Goal: Task Accomplishment & Management: Manage account settings

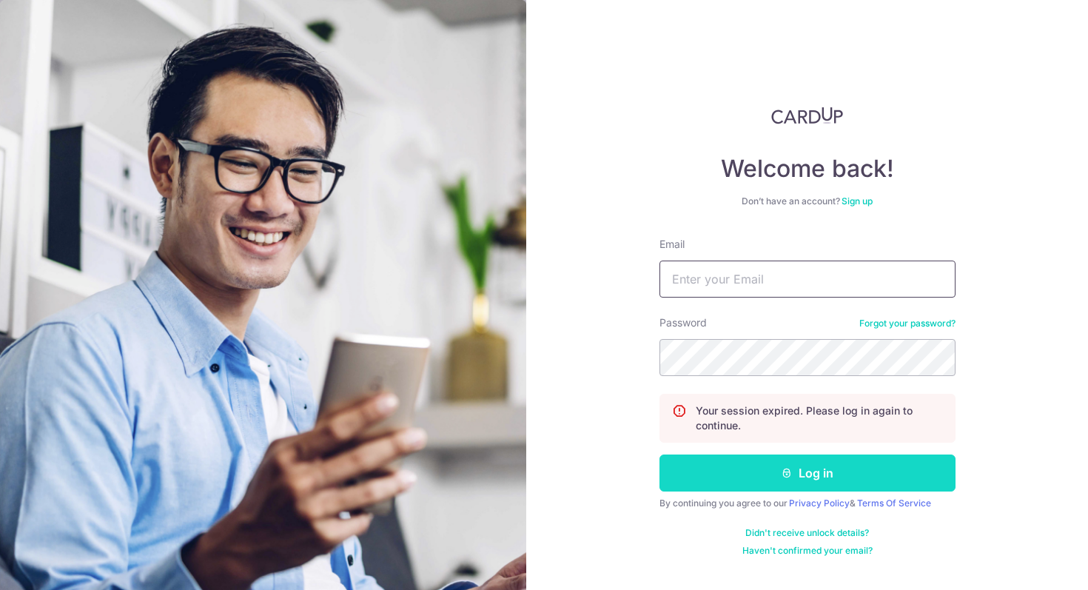
type input "[EMAIL_ADDRESS][DOMAIN_NAME]"
click at [731, 482] on button "Log in" at bounding box center [807, 472] width 296 height 37
type input "[EMAIL_ADDRESS][DOMAIN_NAME]"
click at [746, 475] on button "Log in" at bounding box center [807, 472] width 296 height 37
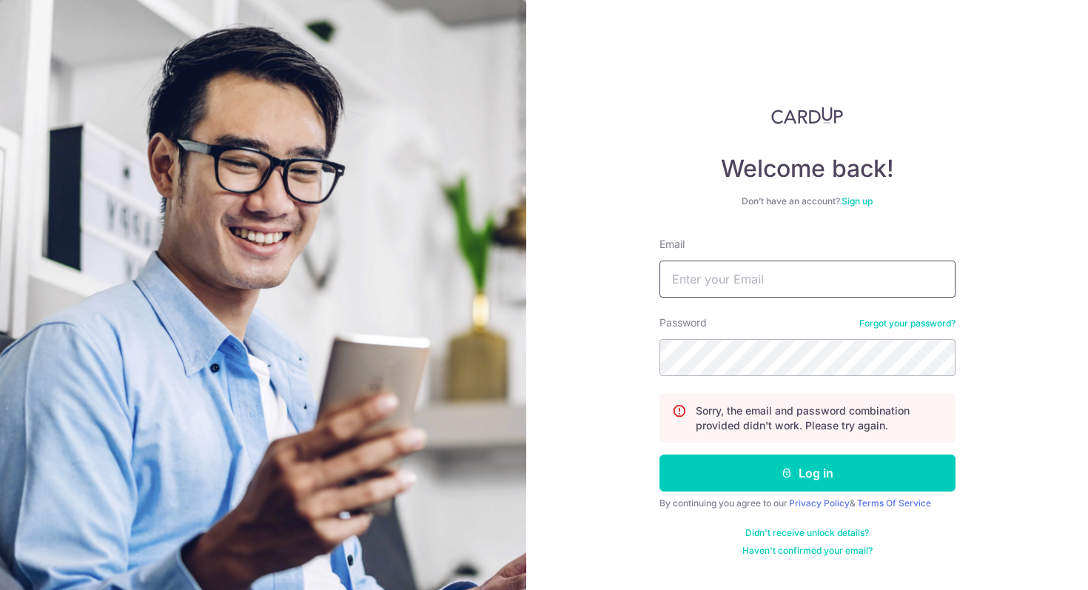
type input "[EMAIL_ADDRESS][DOMAIN_NAME]"
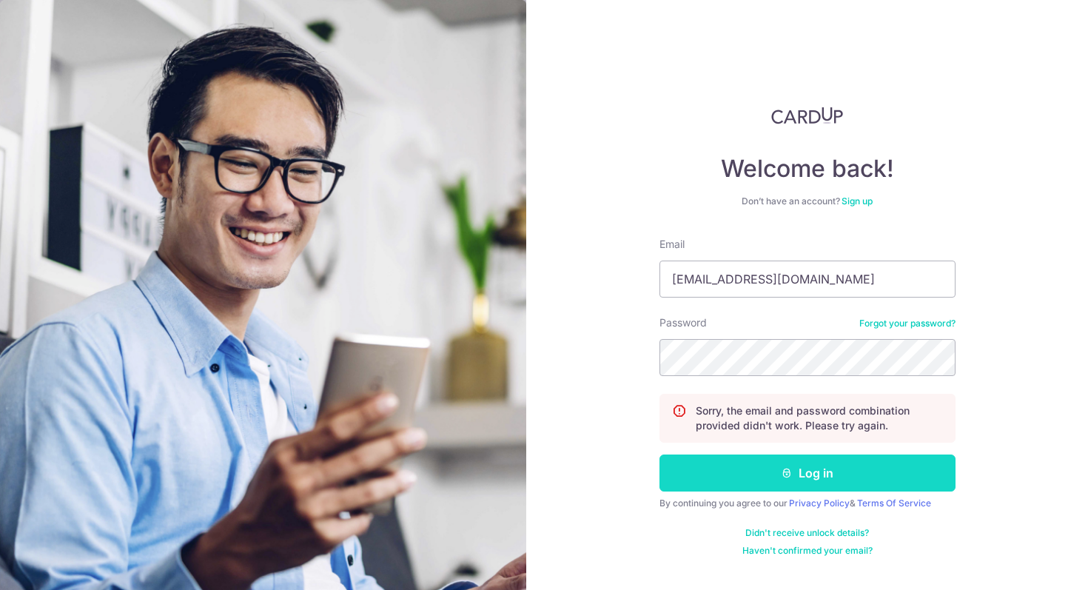
click at [697, 471] on button "Log in" at bounding box center [807, 472] width 296 height 37
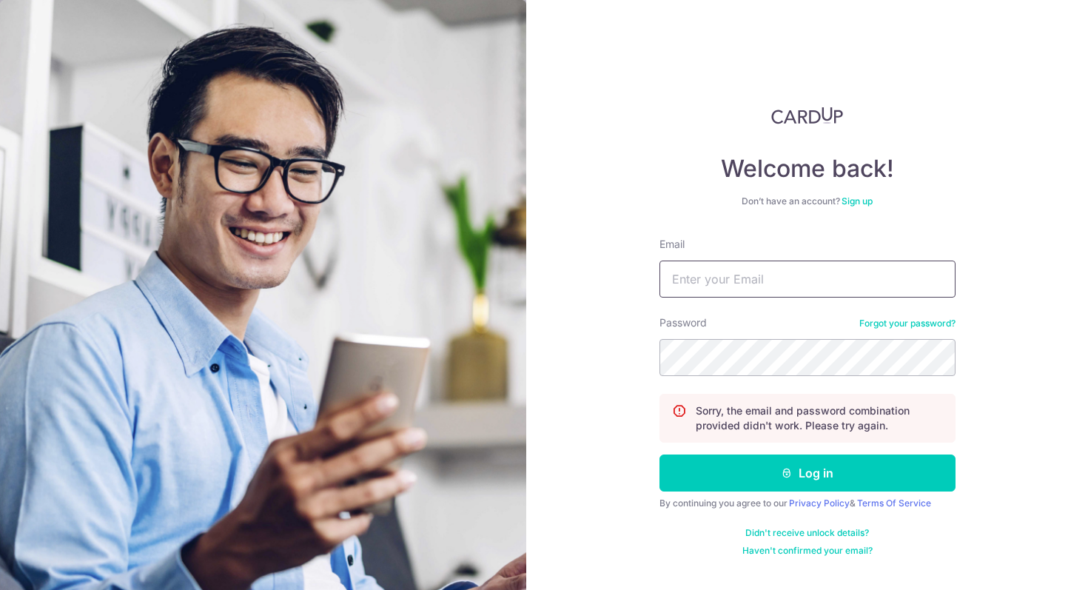
type input "[EMAIL_ADDRESS][DOMAIN_NAME]"
click at [851, 277] on input "[EMAIL_ADDRESS][DOMAIN_NAME]" at bounding box center [807, 278] width 296 height 37
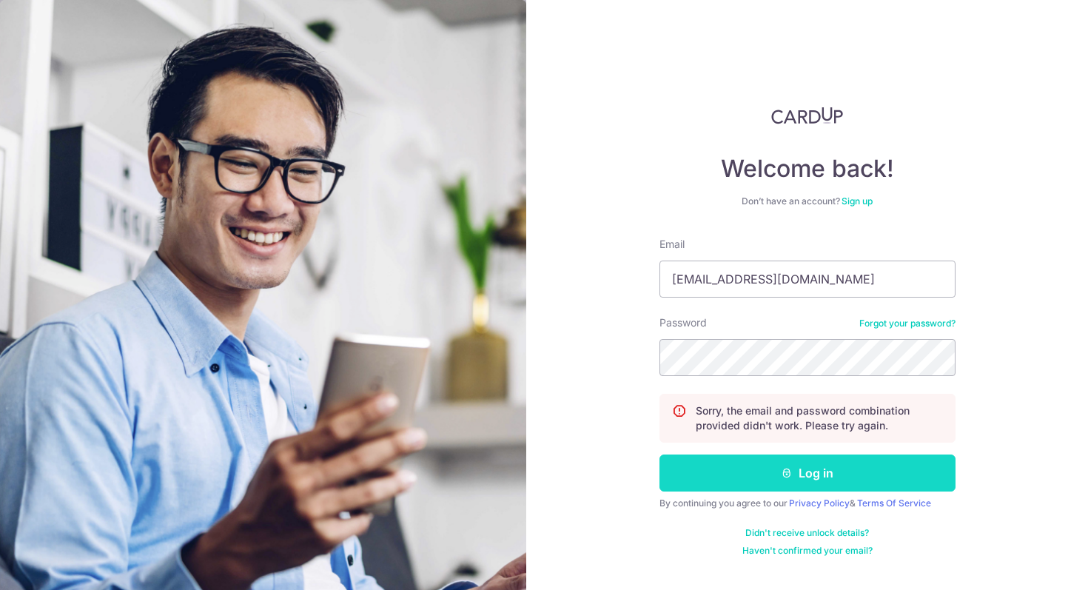
click at [752, 466] on button "Log in" at bounding box center [807, 472] width 296 height 37
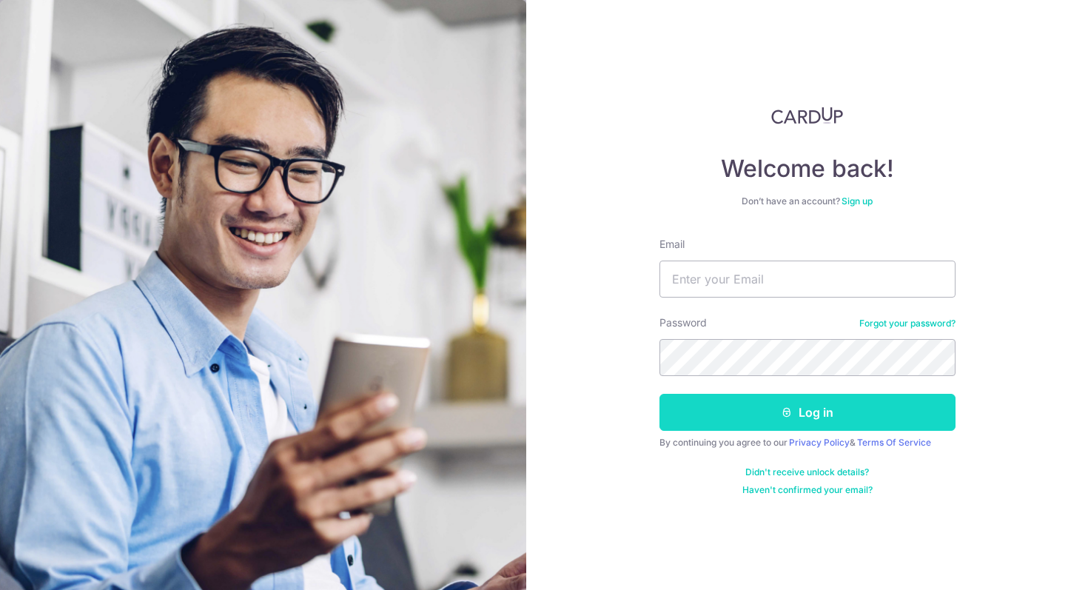
type input "[EMAIL_ADDRESS][DOMAIN_NAME]"
click at [764, 410] on button "Log in" at bounding box center [807, 412] width 296 height 37
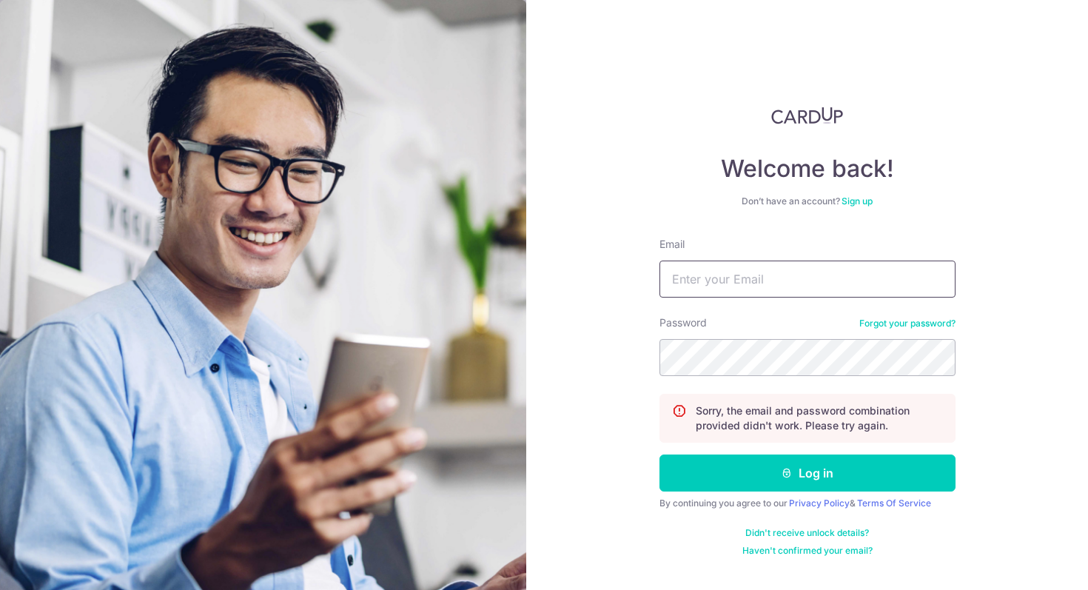
type input "[EMAIL_ADDRESS][DOMAIN_NAME]"
click at [875, 320] on link "Forgot your password?" at bounding box center [907, 323] width 96 height 12
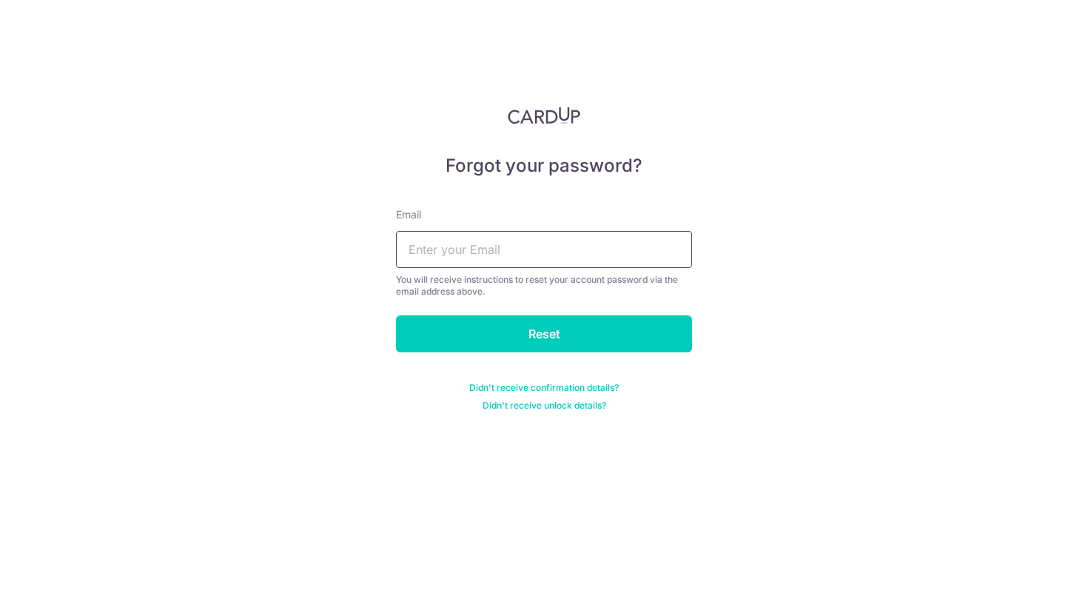
click at [632, 243] on input "text" at bounding box center [544, 249] width 296 height 37
type input "p_bear63@hotmail.com"
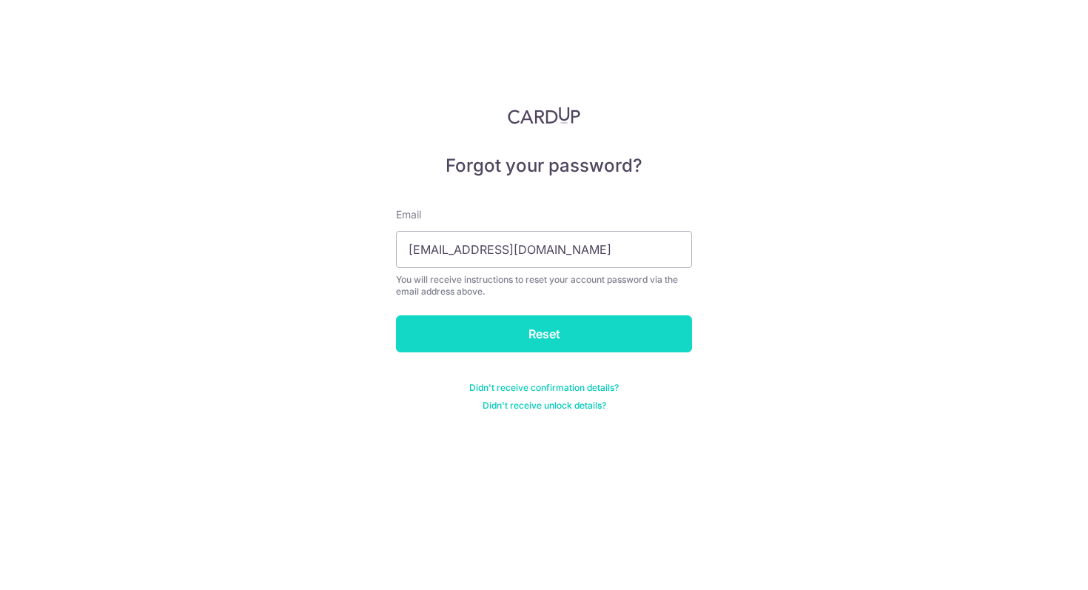
click at [550, 337] on input "Reset" at bounding box center [544, 333] width 296 height 37
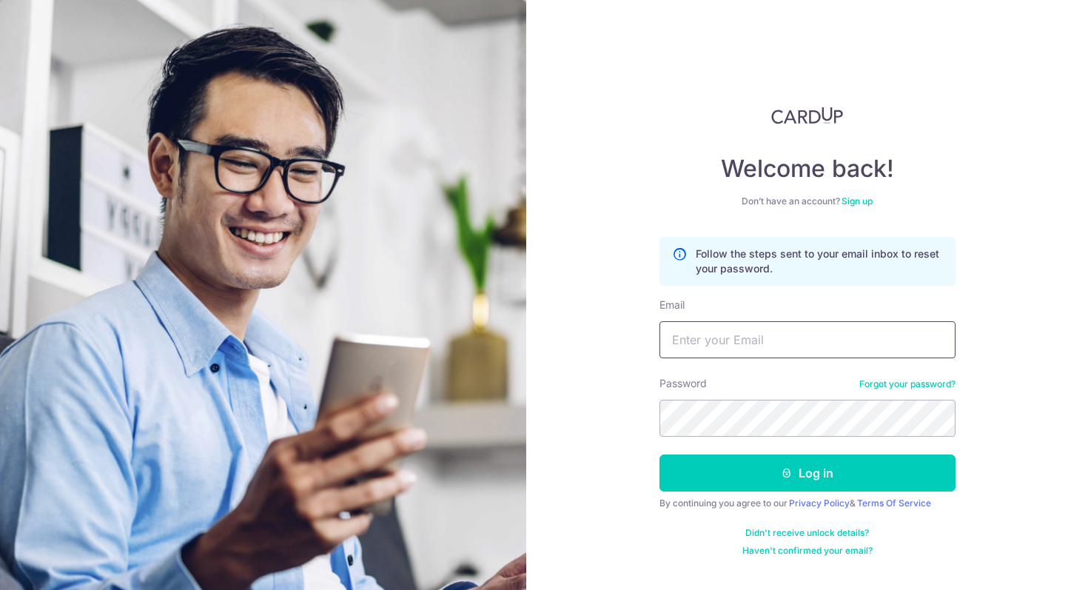
type input "p_bear63@hotmail.com"
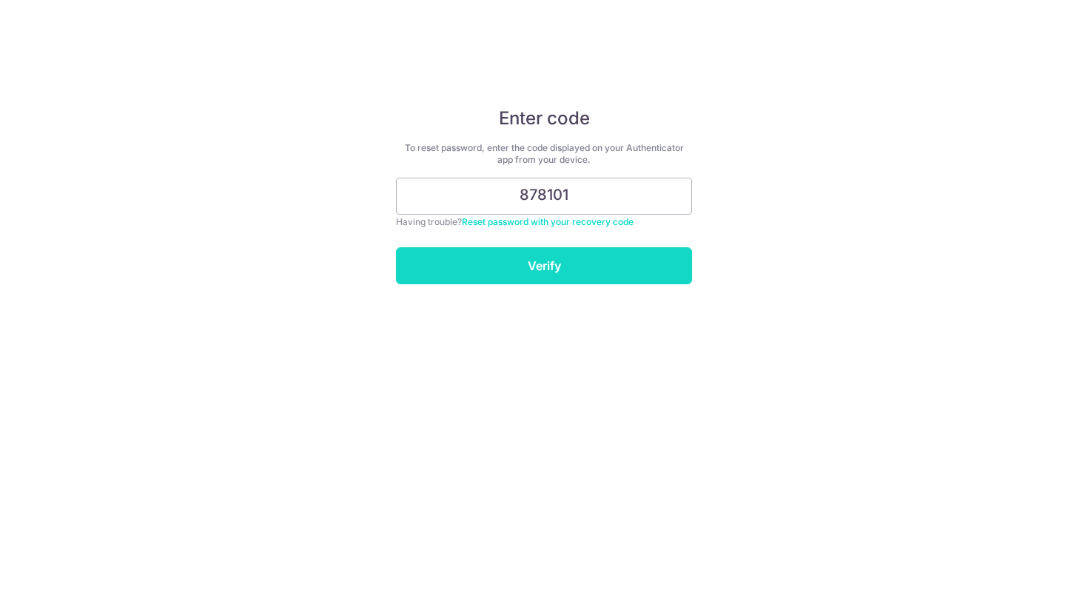
type input "878101"
click at [618, 247] on input "Verify" at bounding box center [544, 265] width 296 height 37
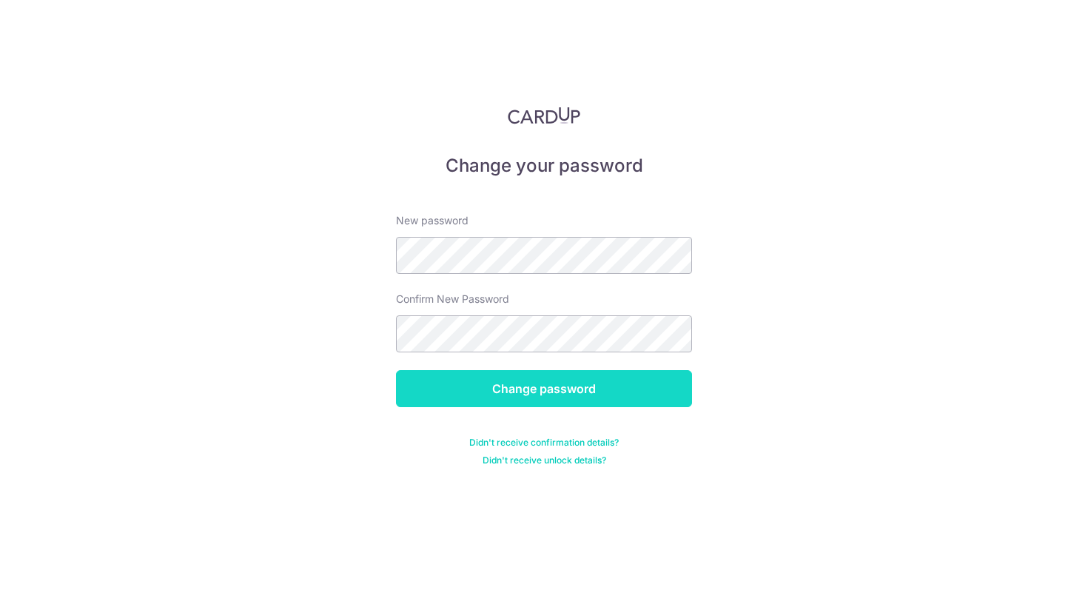
click at [494, 390] on input "Change password" at bounding box center [544, 388] width 296 height 37
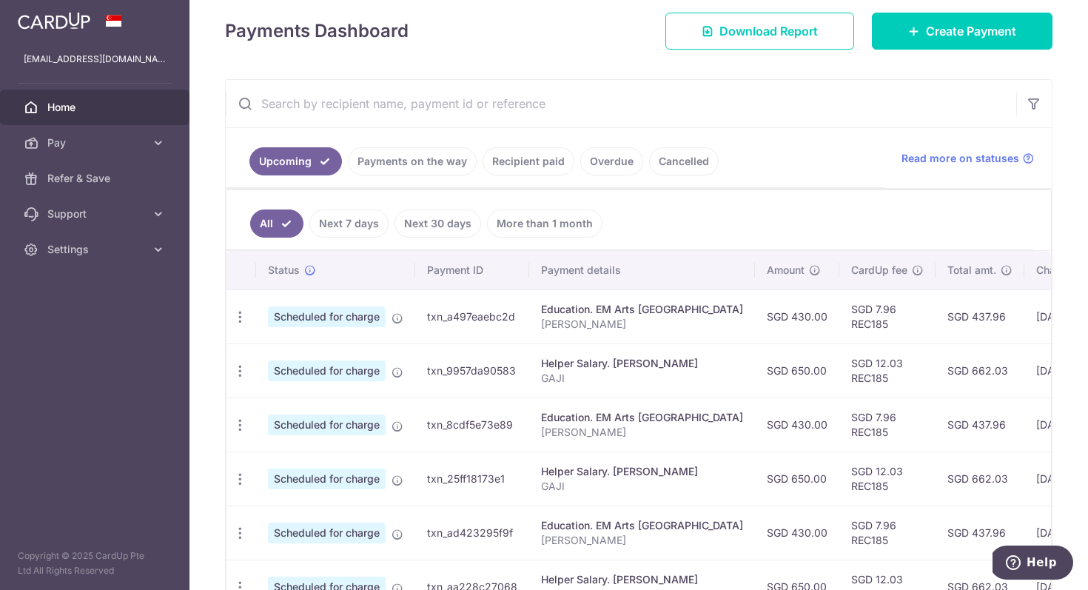
click at [539, 169] on link "Recipient paid" at bounding box center [528, 161] width 92 height 28
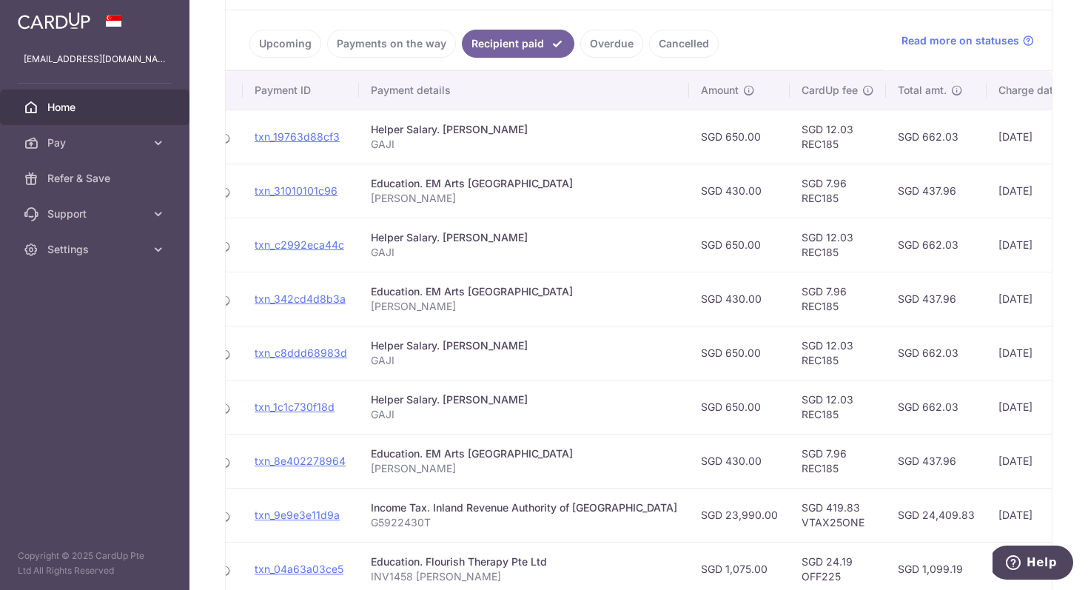
scroll to position [0, 124]
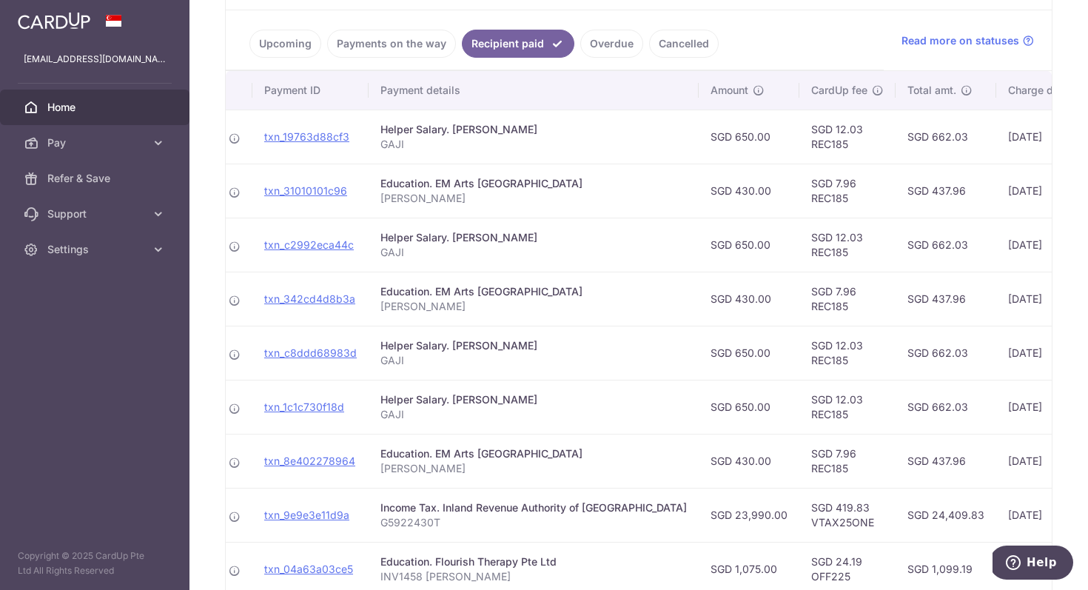
click at [353, 34] on link "Payments on the way" at bounding box center [391, 44] width 129 height 28
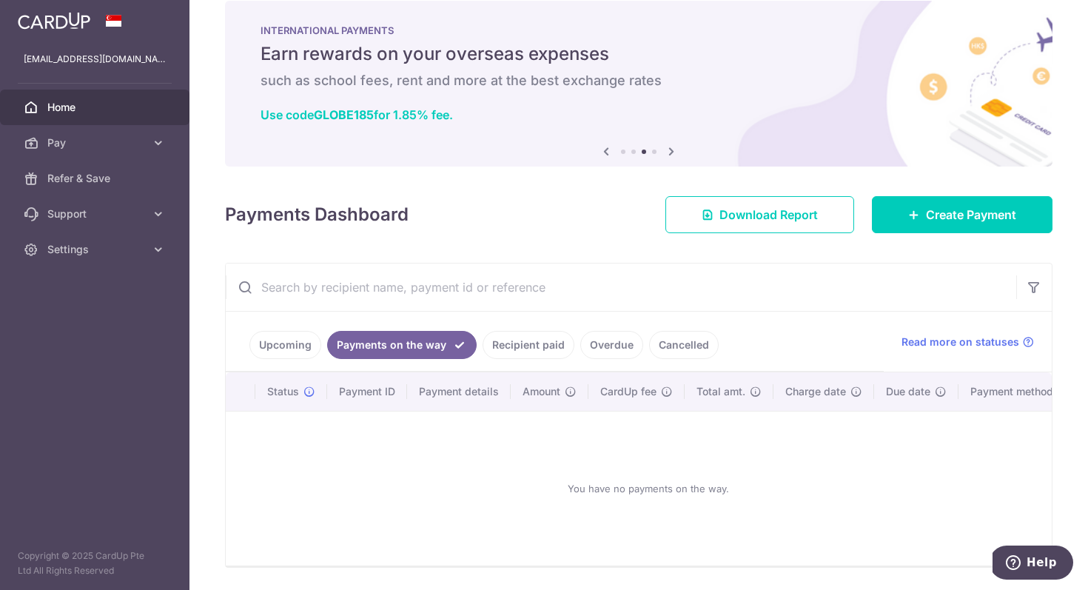
scroll to position [70, 0]
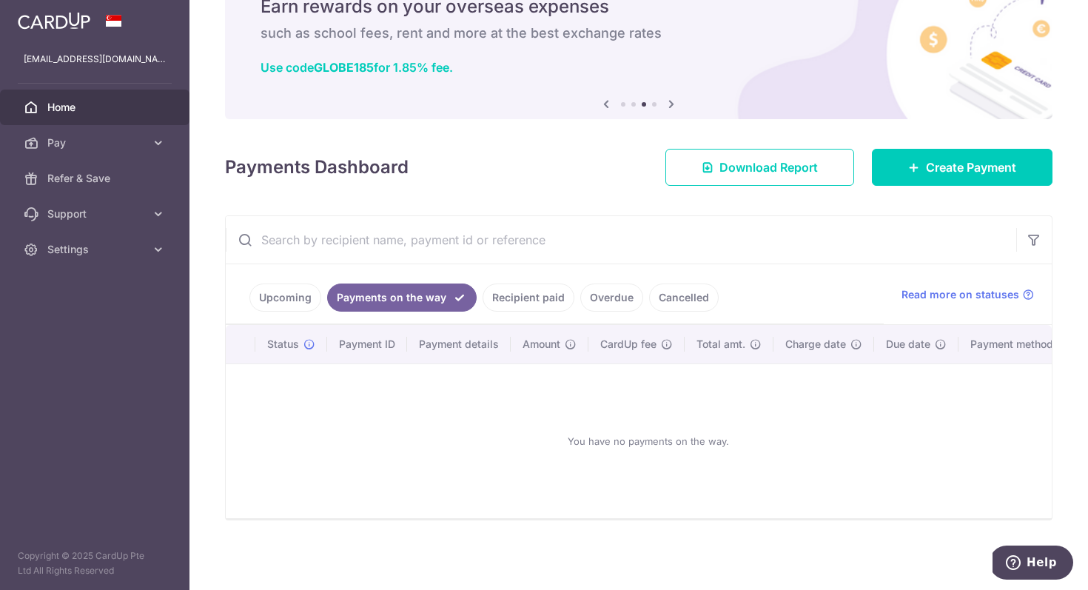
click at [294, 294] on link "Upcoming" at bounding box center [285, 297] width 72 height 28
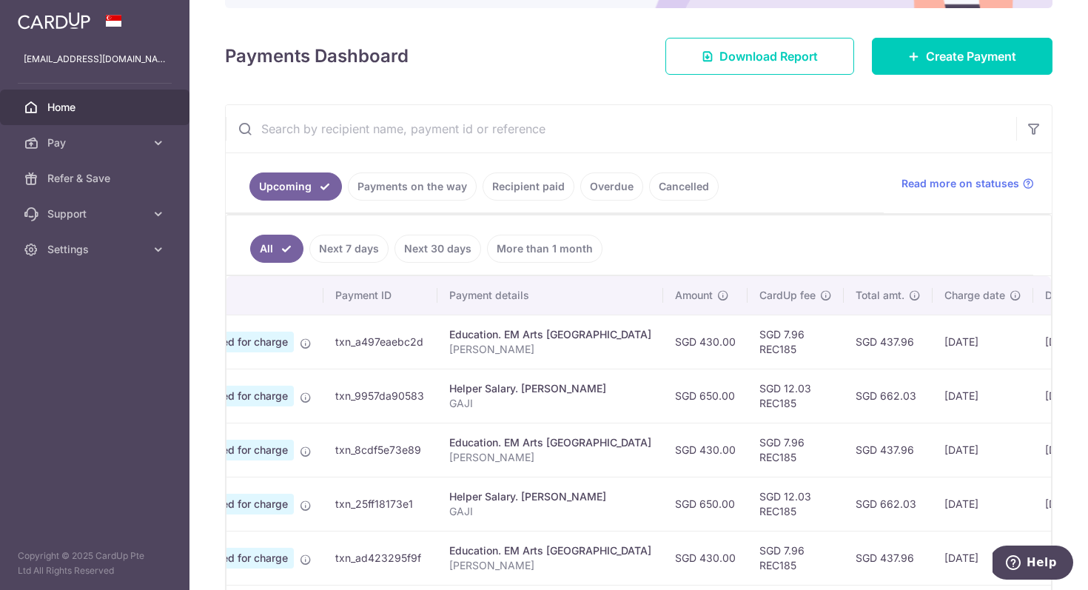
scroll to position [0, 0]
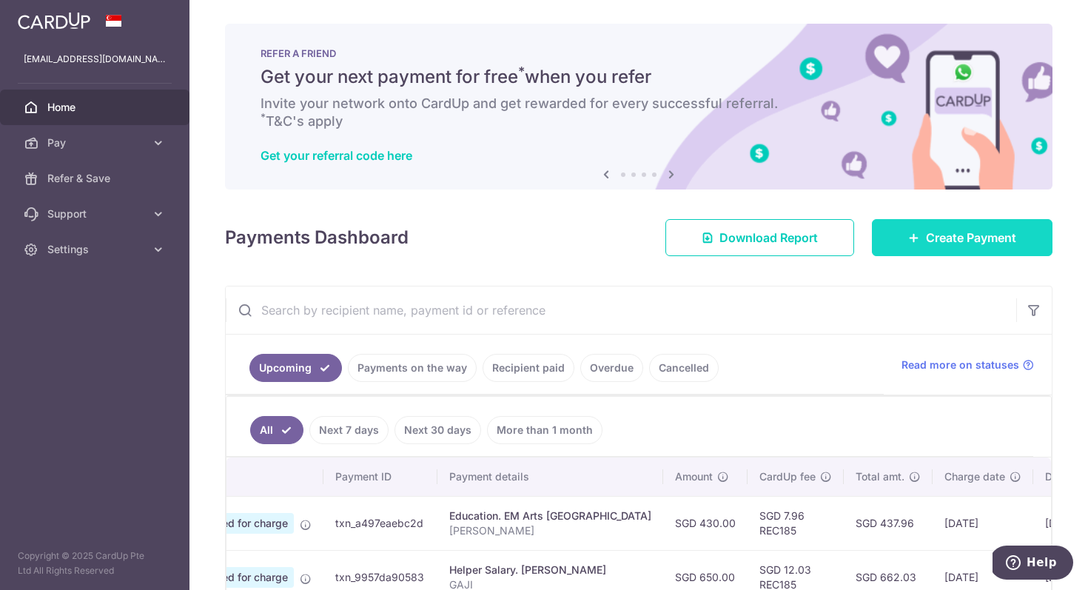
click at [1003, 235] on span "Create Payment" at bounding box center [971, 238] width 90 height 18
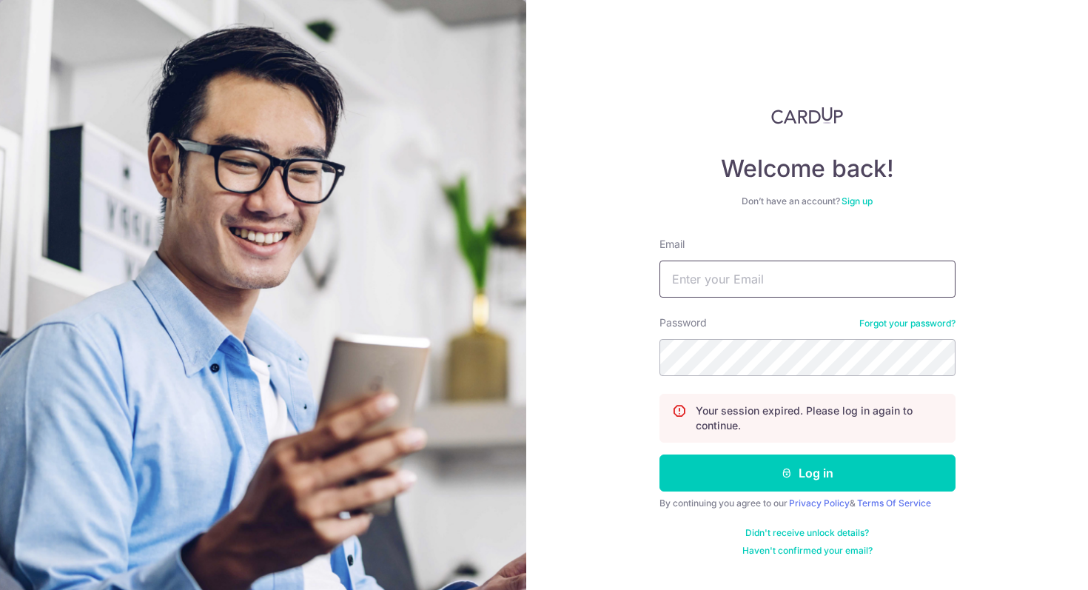
type input "p_bear63@hotmail.com"
click at [746, 286] on input "p_bear63@hotmail.com" at bounding box center [807, 278] width 296 height 37
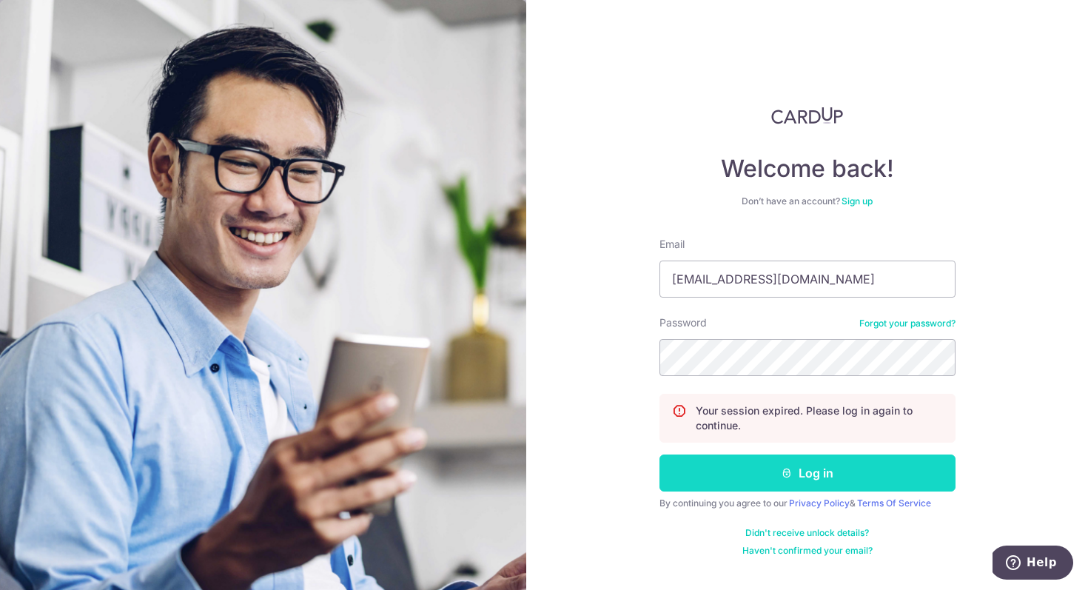
click at [757, 471] on button "Log in" at bounding box center [807, 472] width 296 height 37
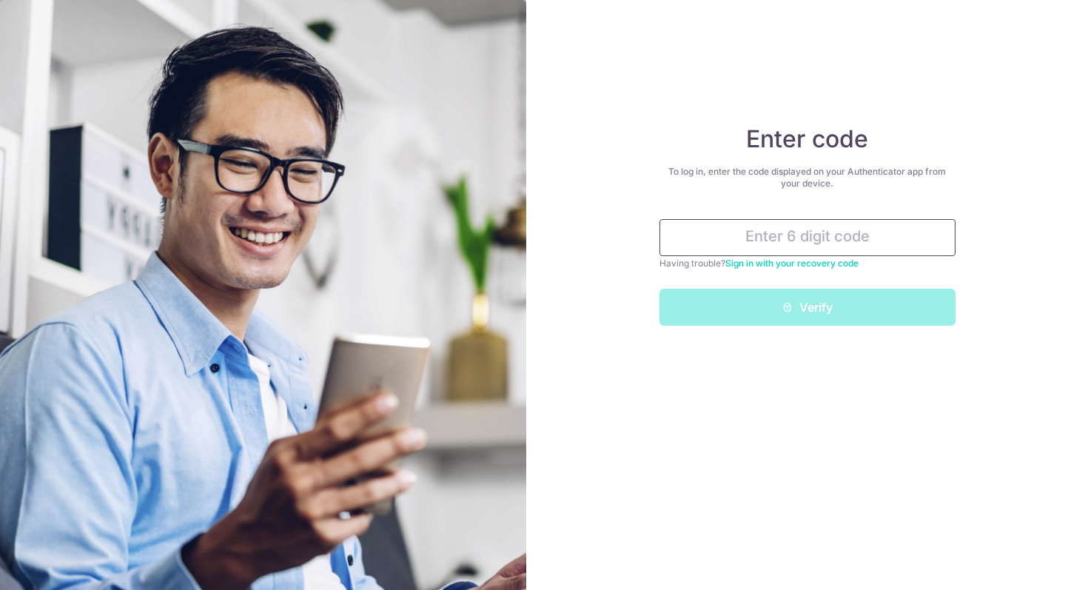
click at [784, 246] on input "text" at bounding box center [807, 237] width 296 height 37
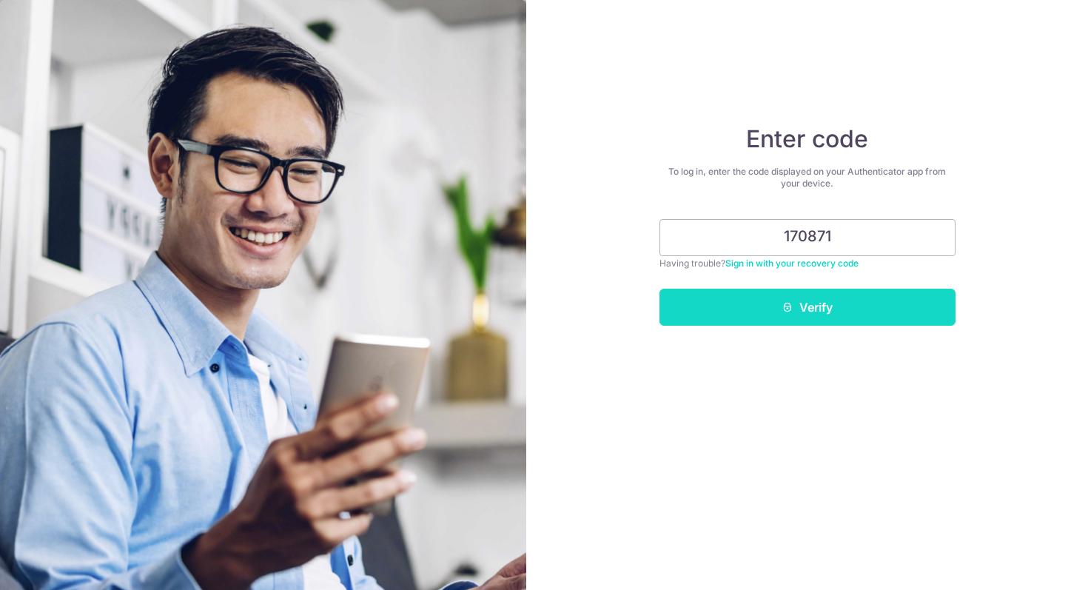
type input "170871"
click at [786, 302] on icon "submit" at bounding box center [787, 307] width 12 height 12
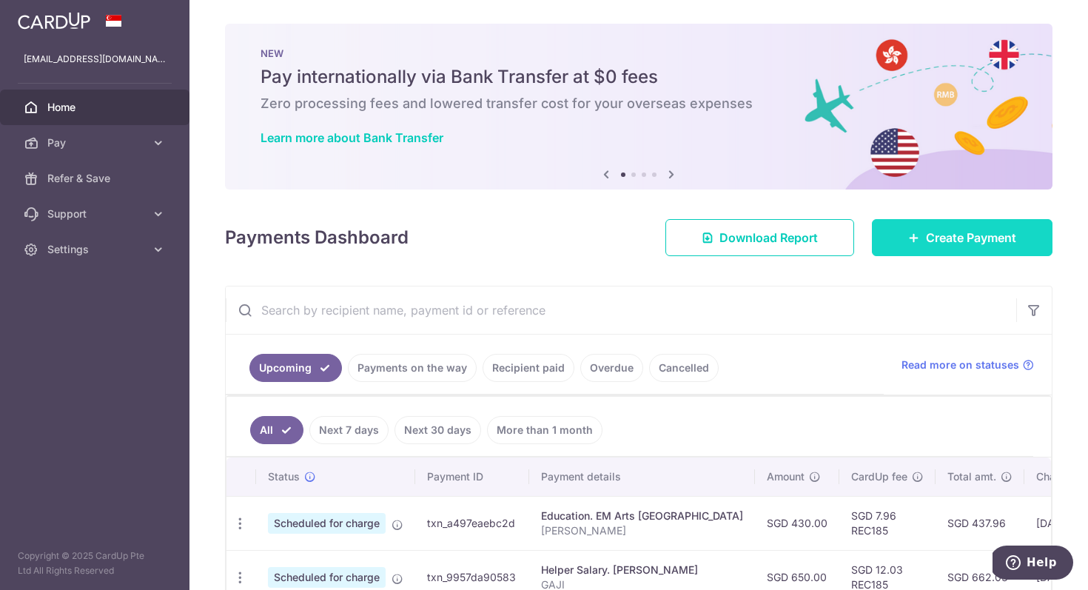
click at [928, 243] on span "Create Payment" at bounding box center [971, 238] width 90 height 18
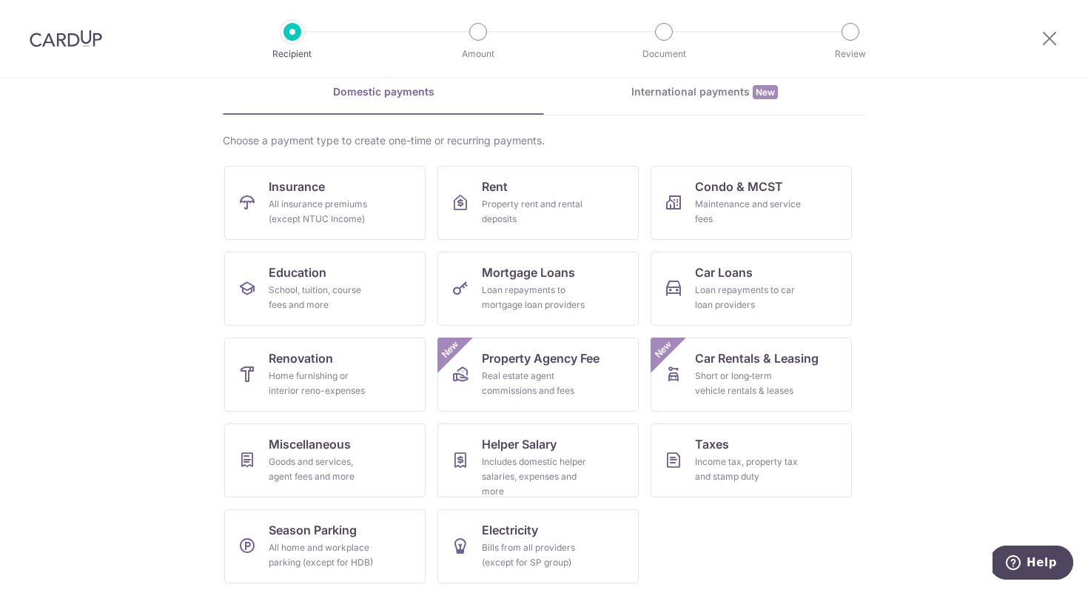
scroll to position [73, 0]
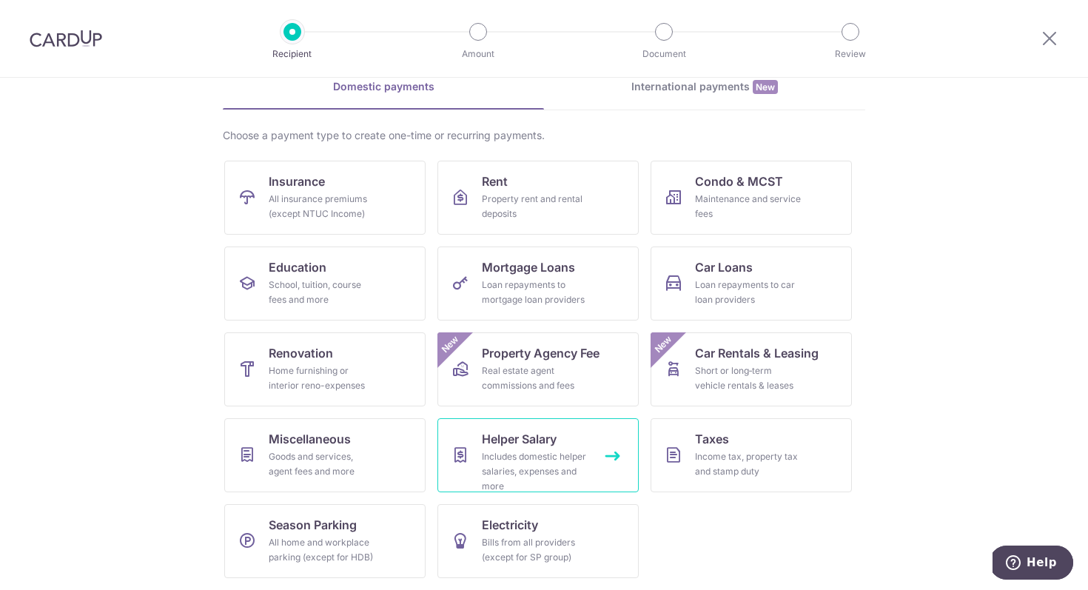
click at [542, 460] on div "Includes domestic helper salaries, expenses and more" at bounding box center [535, 471] width 107 height 44
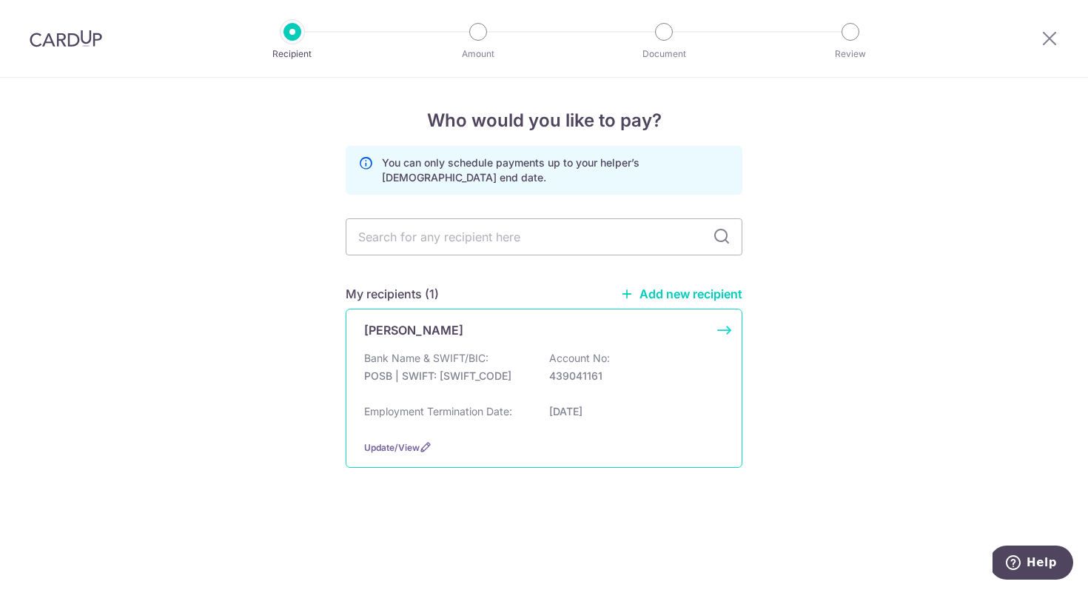
click at [721, 330] on div "LILIK AGUSTINA Bank Name & SWIFT/BIC: POSB | SWIFT: DBSSSGSGXXX Account No: 439…" at bounding box center [544, 388] width 397 height 159
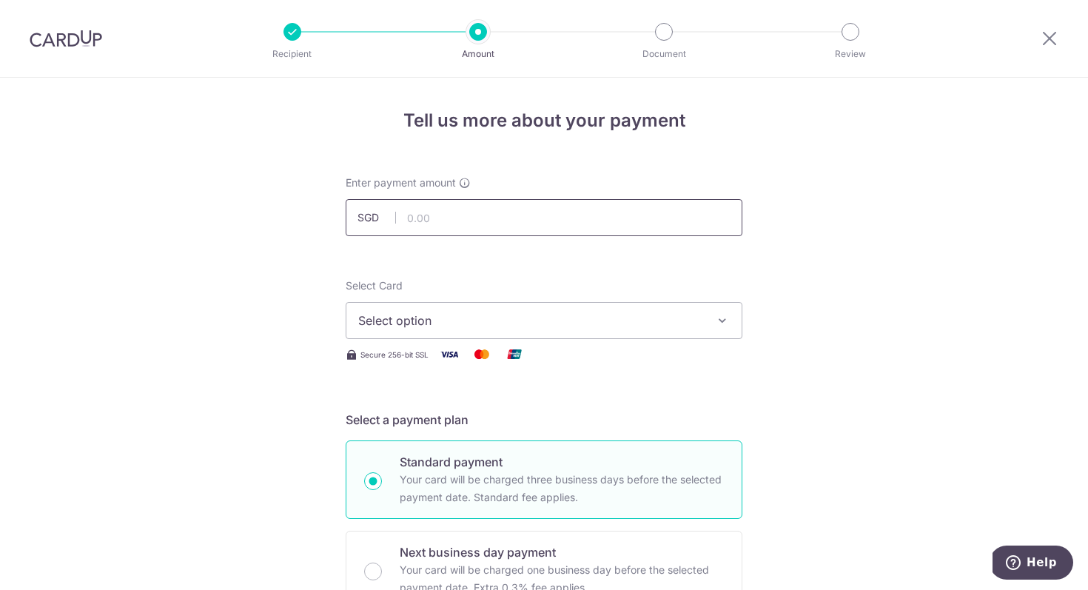
click at [590, 218] on input "text" at bounding box center [544, 217] width 397 height 37
type input "875.00"
click at [1048, 41] on icon at bounding box center [1049, 38] width 18 height 18
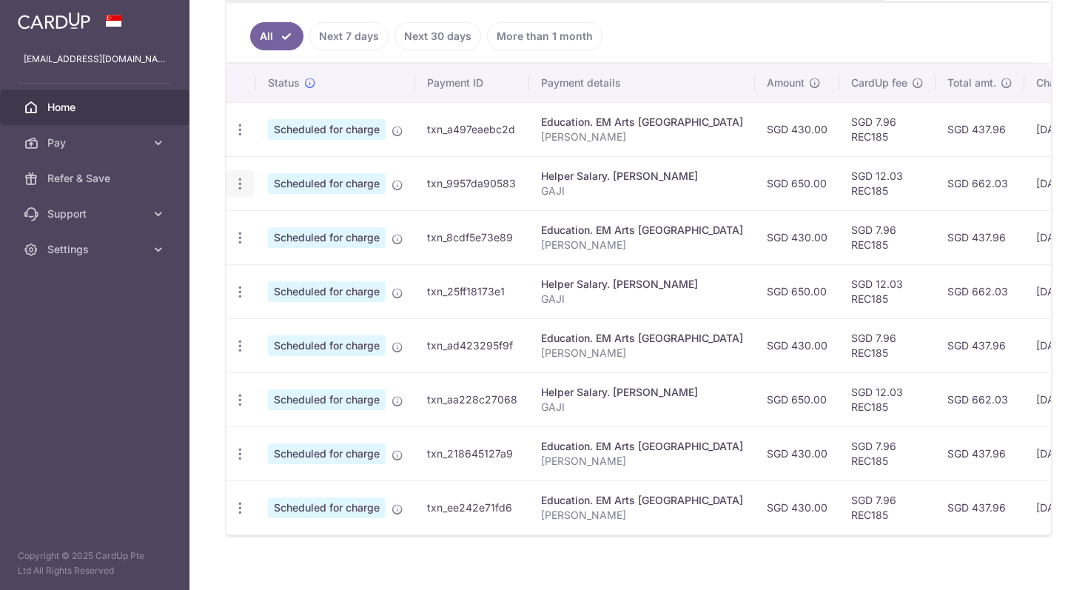
click at [243, 186] on icon "button" at bounding box center [240, 184] width 16 height 16
click at [271, 263] on span "Cancel payment" at bounding box center [318, 261] width 99 height 18
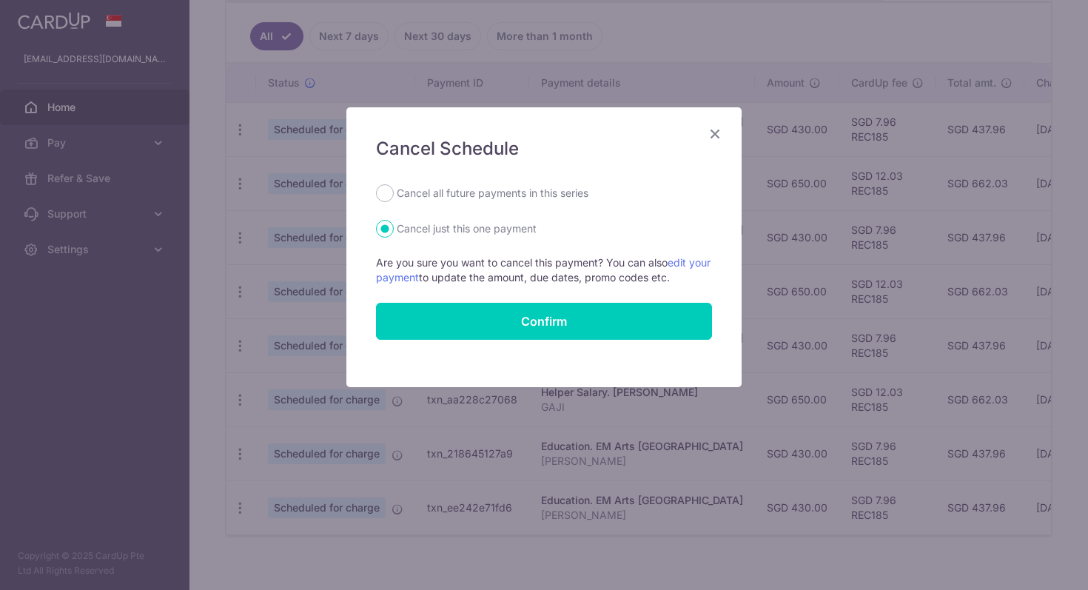
click at [538, 195] on label "Cancel all future payments in this series" at bounding box center [493, 193] width 192 height 18
click at [394, 195] on input "Cancel all future payments in this series" at bounding box center [385, 193] width 18 height 18
radio input "true"
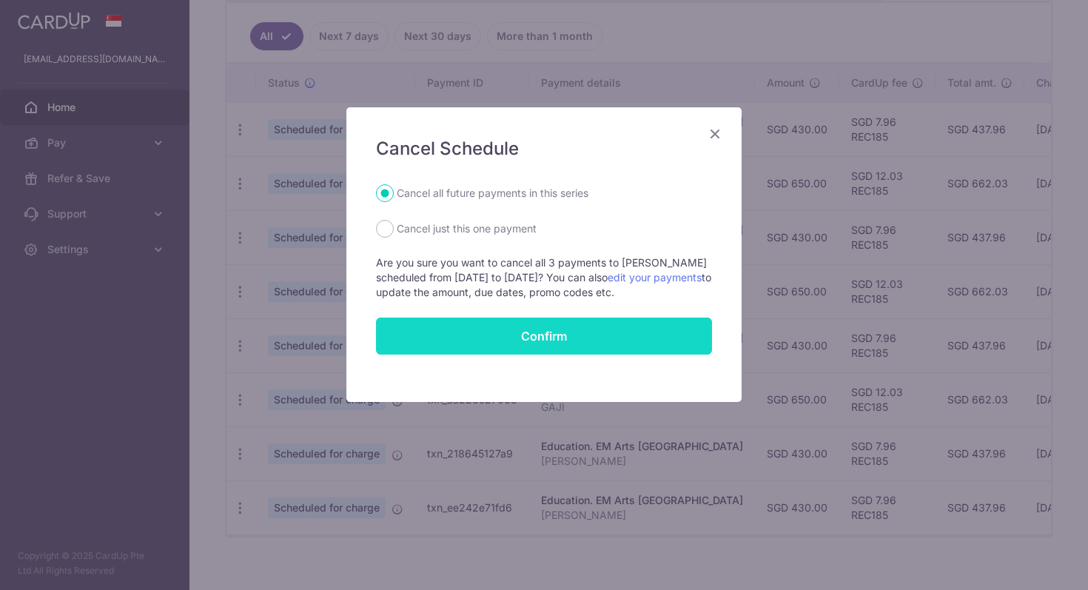
click at [556, 331] on button "Confirm" at bounding box center [544, 335] width 336 height 37
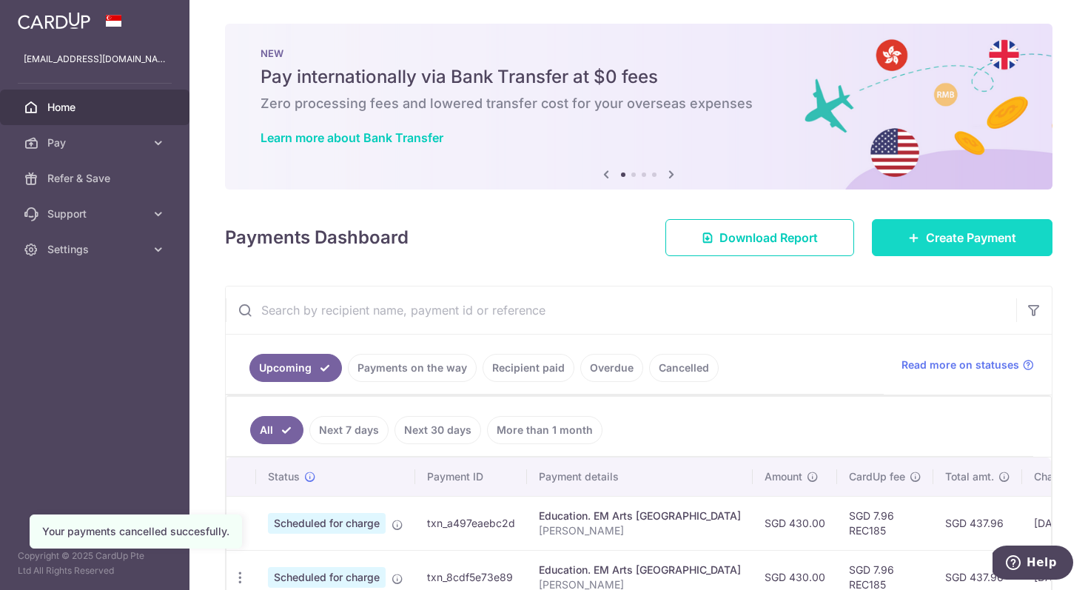
click at [937, 240] on span "Create Payment" at bounding box center [971, 238] width 90 height 18
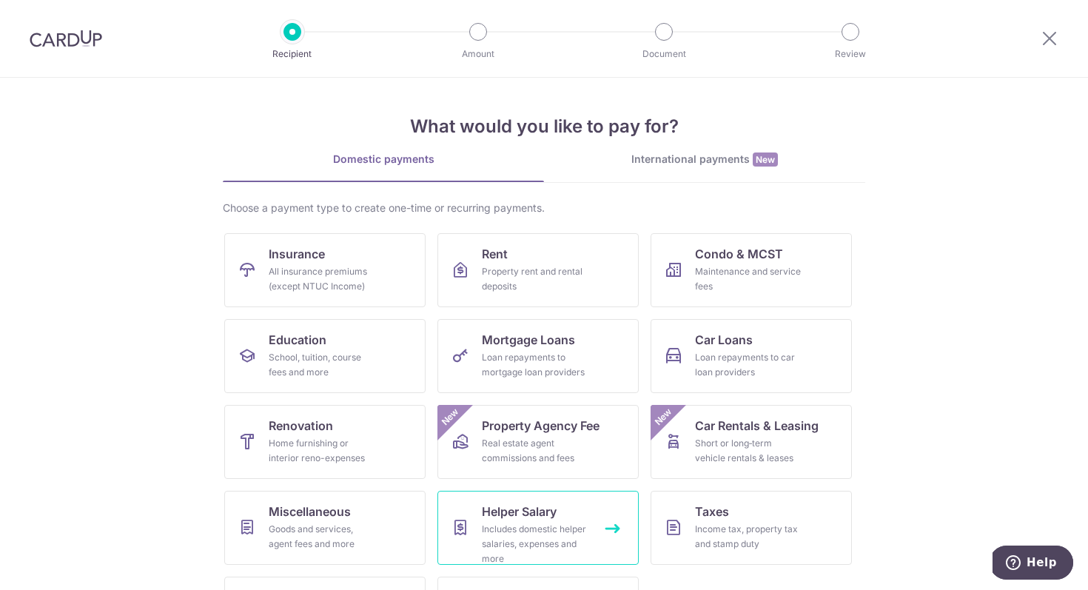
click at [536, 517] on span "Helper Salary" at bounding box center [519, 511] width 75 height 18
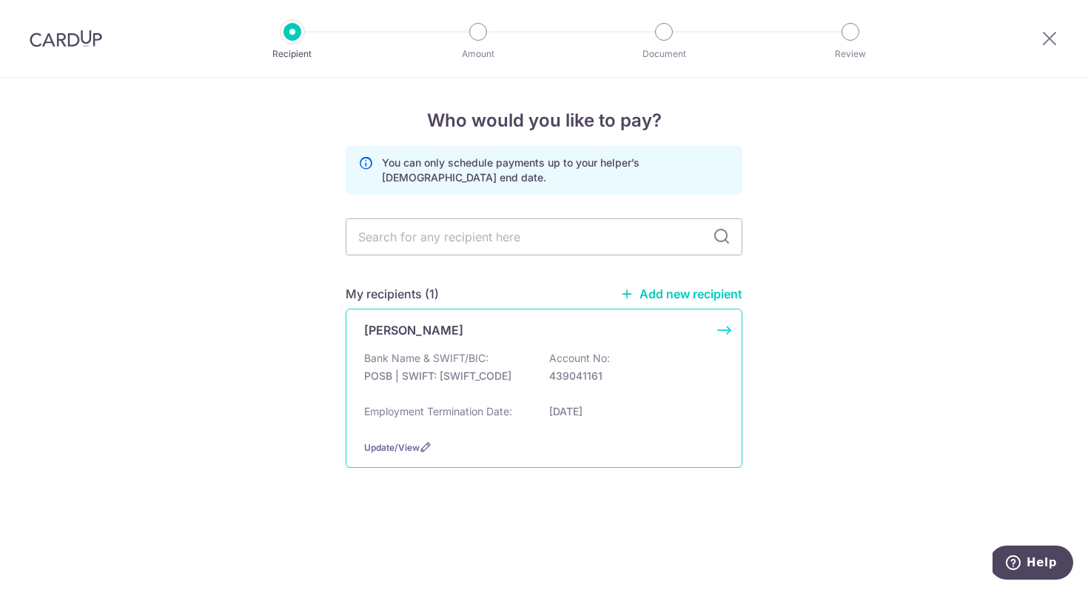
click at [480, 378] on p "POSB | SWIFT: [SWIFT_CODE]" at bounding box center [447, 375] width 166 height 15
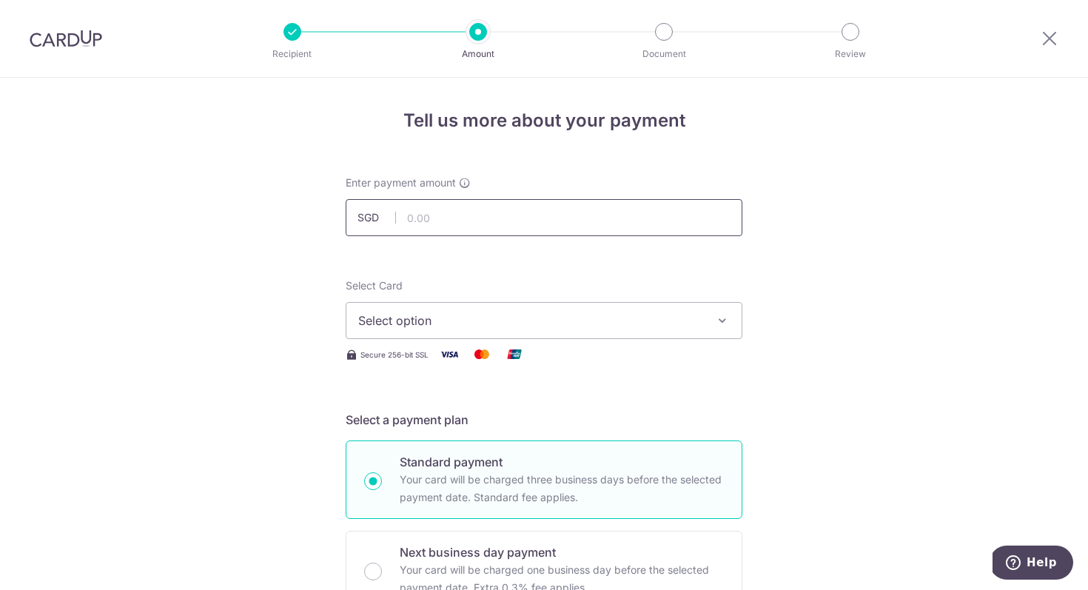
click at [609, 219] on input "text" at bounding box center [544, 217] width 397 height 37
type input "8"
type input "900.00"
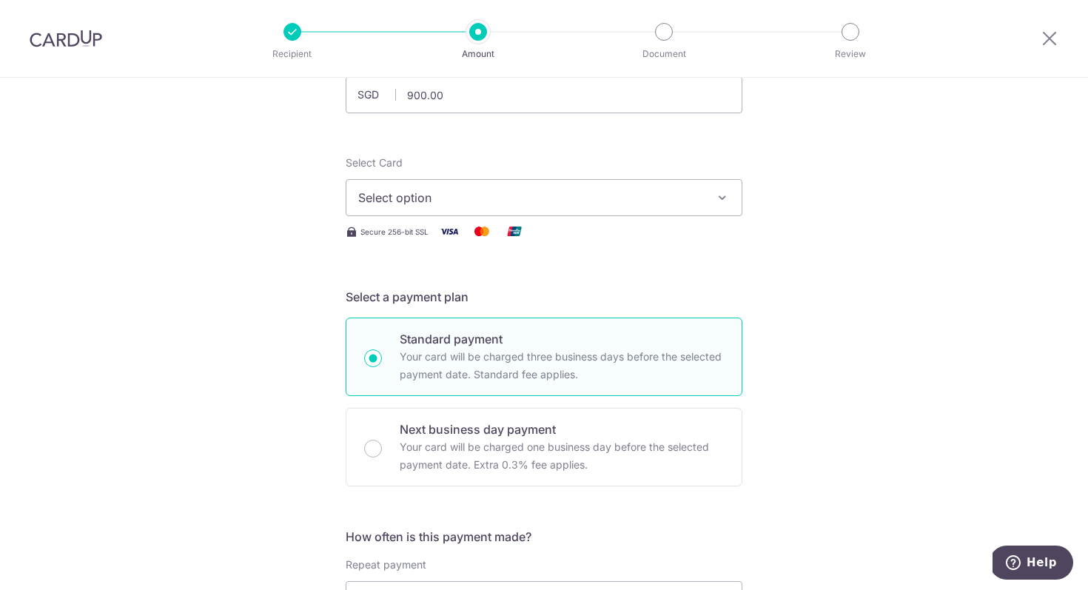
scroll to position [153, 0]
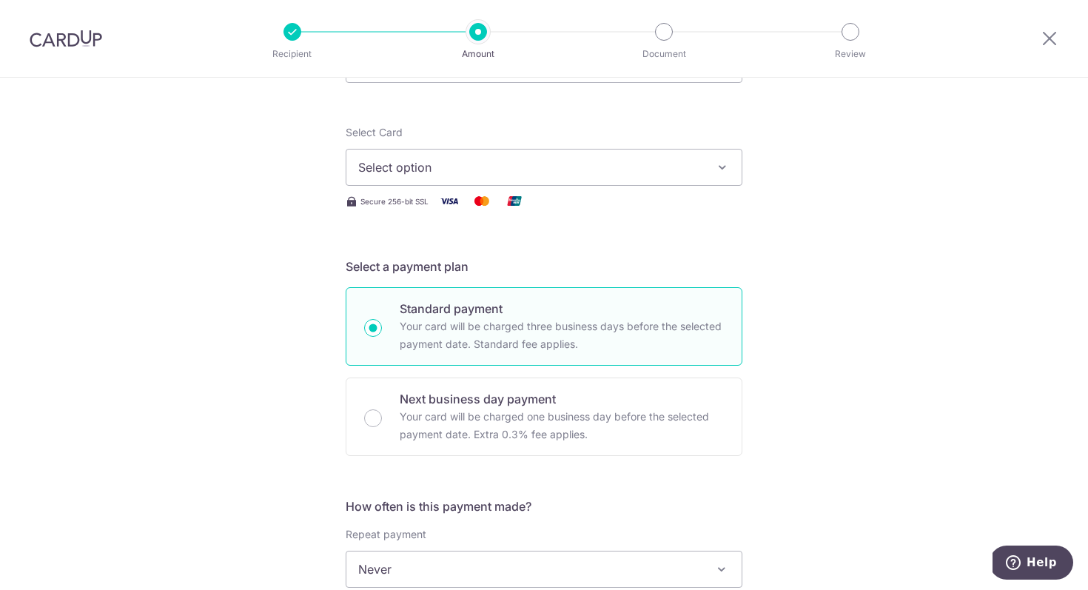
click at [687, 172] on span "Select option" at bounding box center [530, 167] width 345 height 18
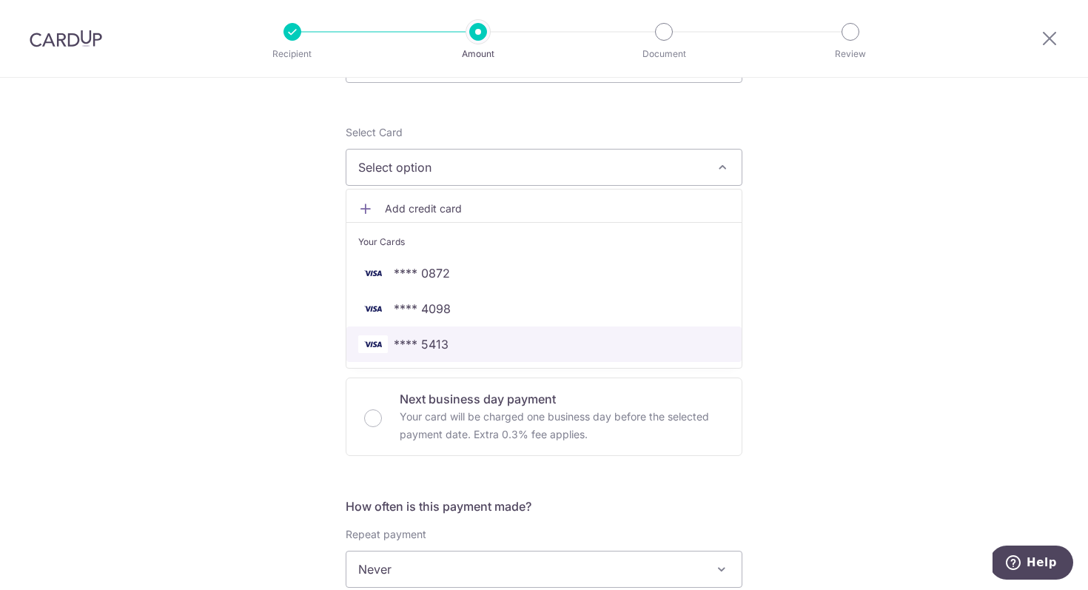
click at [614, 343] on span "**** 5413" at bounding box center [543, 344] width 371 height 18
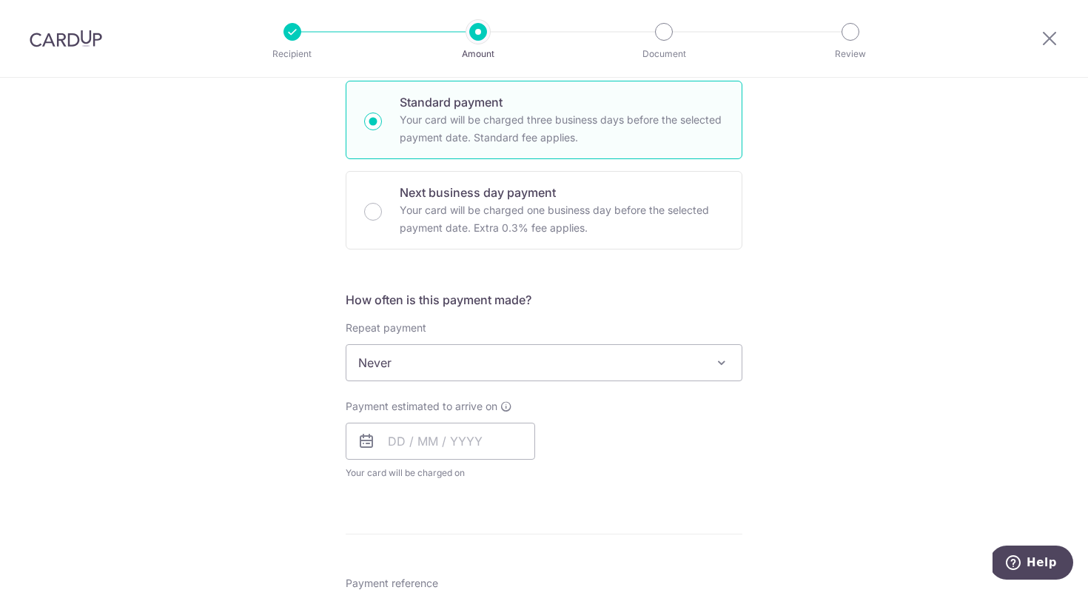
scroll to position [382, 0]
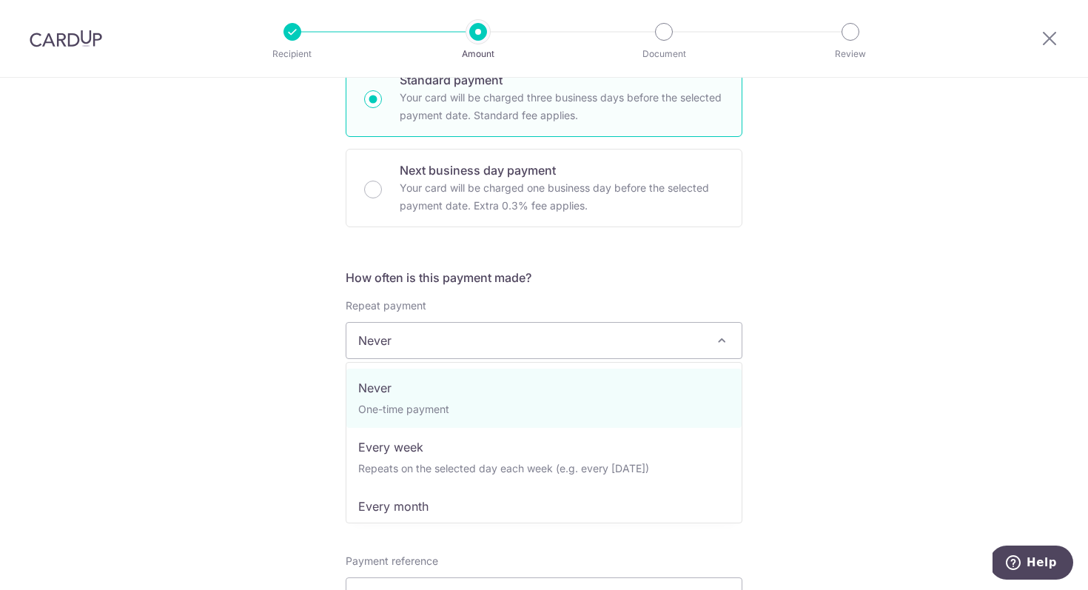
click at [596, 345] on span "Never" at bounding box center [543, 341] width 395 height 36
select select "3"
type input "25/04/2026"
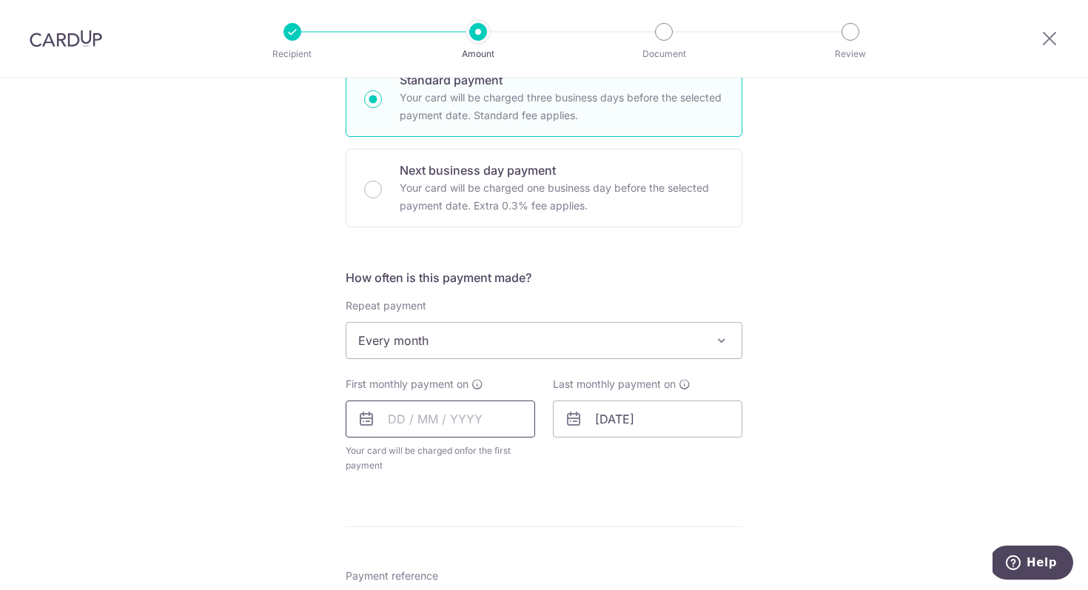
click at [459, 417] on input "text" at bounding box center [440, 418] width 189 height 37
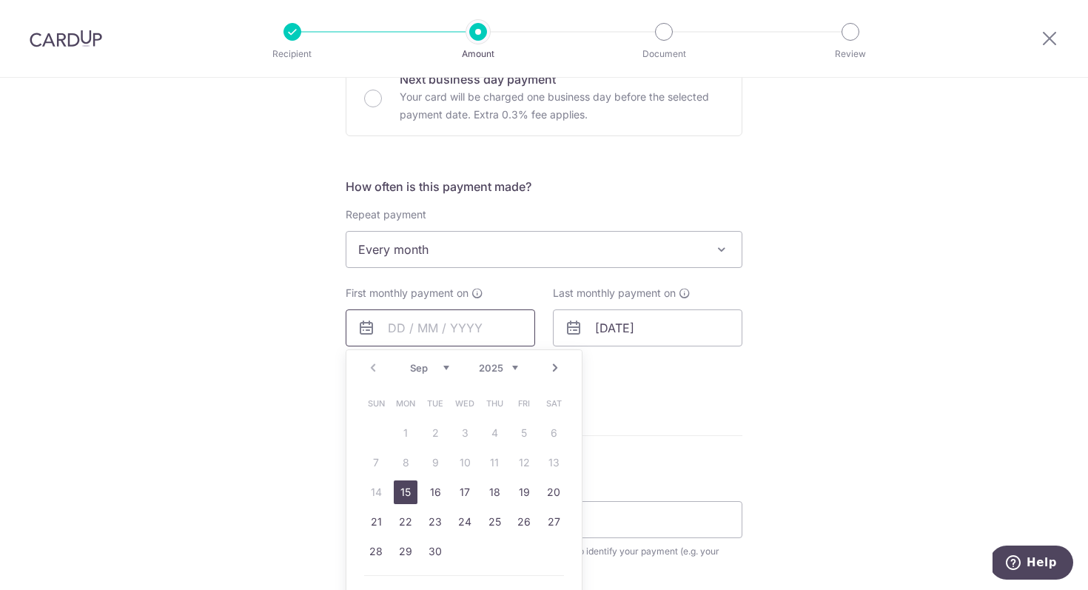
scroll to position [480, 0]
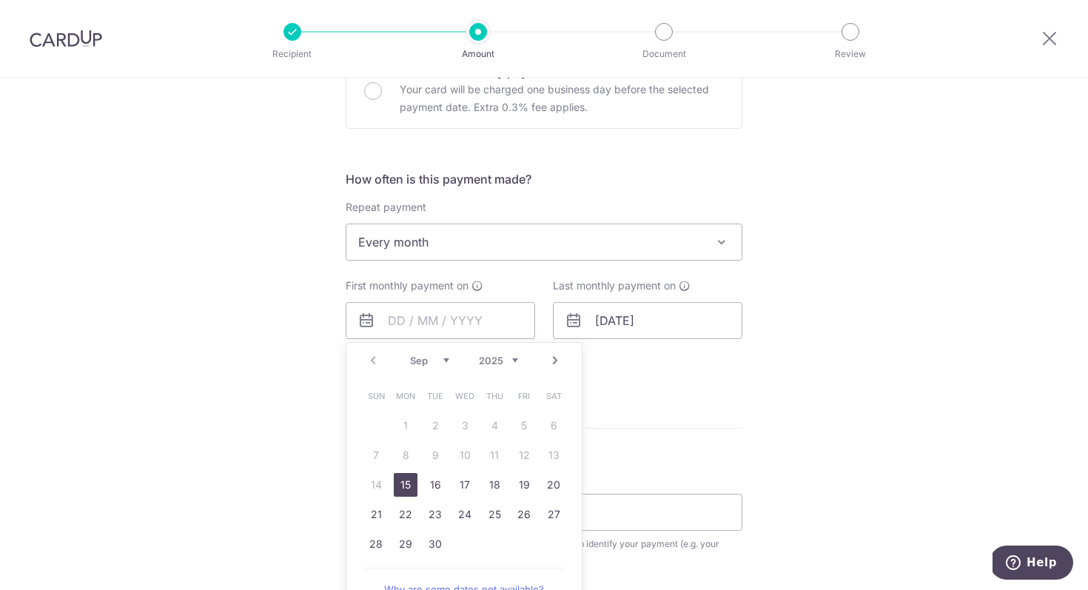
click at [445, 360] on select "Sep Oct Nov Dec" at bounding box center [429, 360] width 39 height 12
click at [519, 427] on link "3" at bounding box center [524, 426] width 24 height 24
type input "[DATE]"
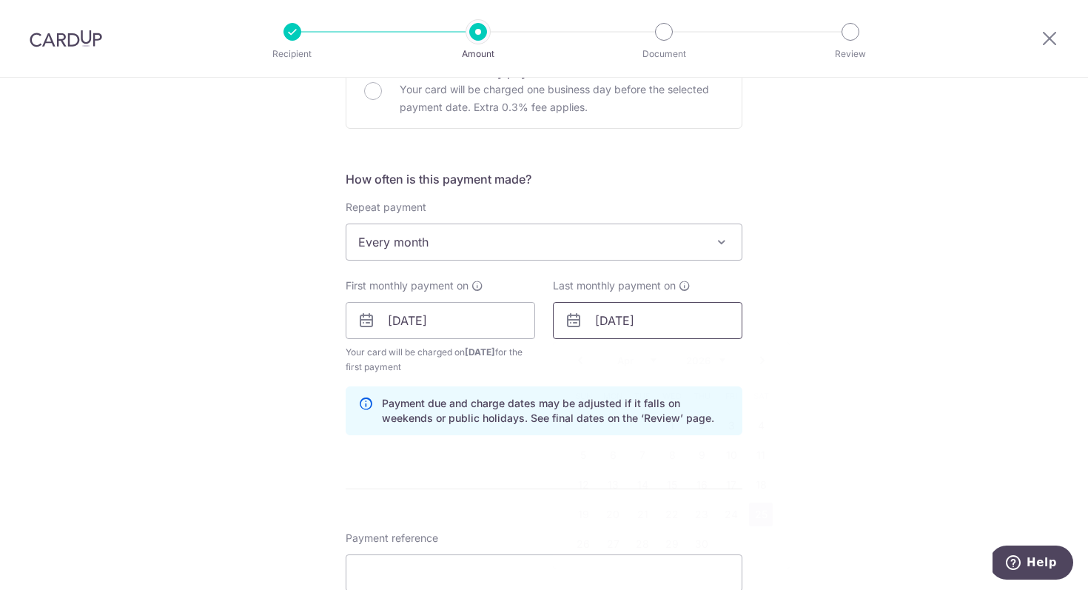
click at [606, 321] on input "25/04/2026" at bounding box center [647, 320] width 189 height 37
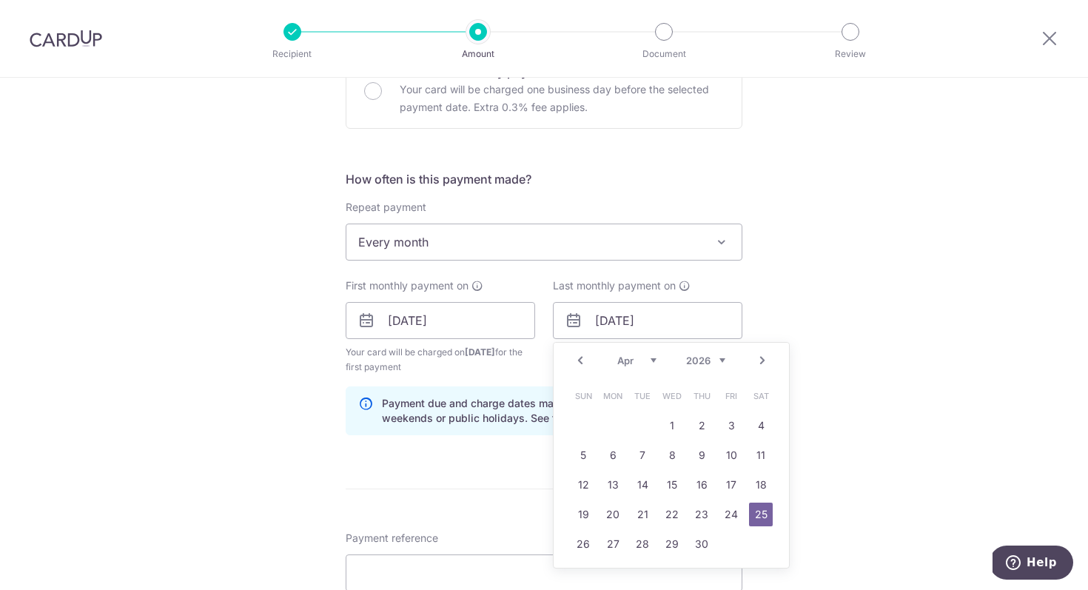
click at [583, 360] on link "Prev" at bounding box center [580, 360] width 18 height 18
click at [646, 431] on link "3" at bounding box center [642, 426] width 24 height 24
type input "[DATE]"
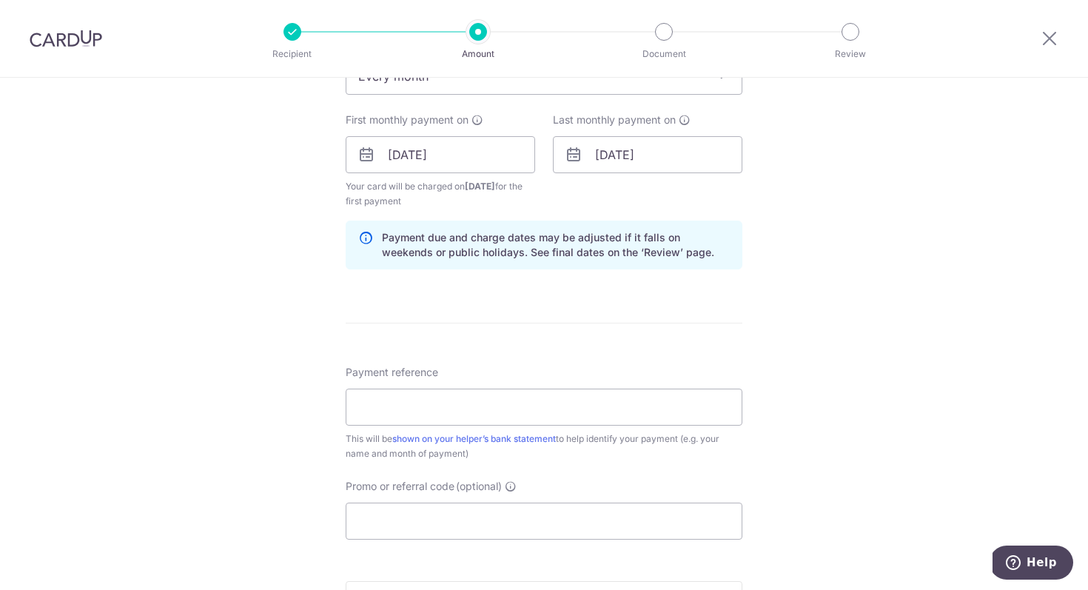
scroll to position [659, 0]
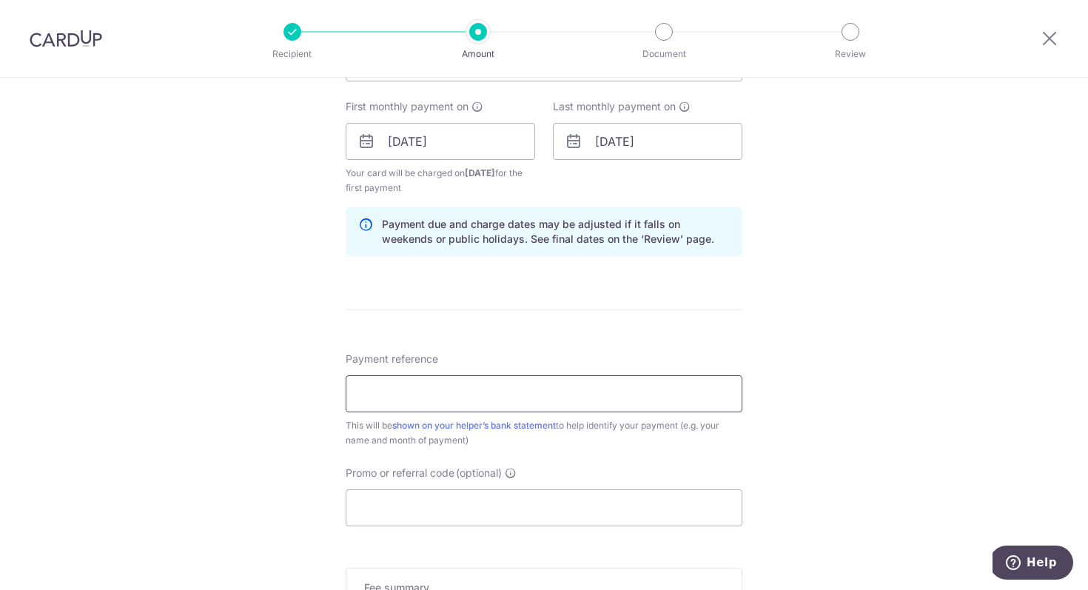
click at [601, 402] on input "Payment reference" at bounding box center [544, 393] width 397 height 37
type input "GAJI"
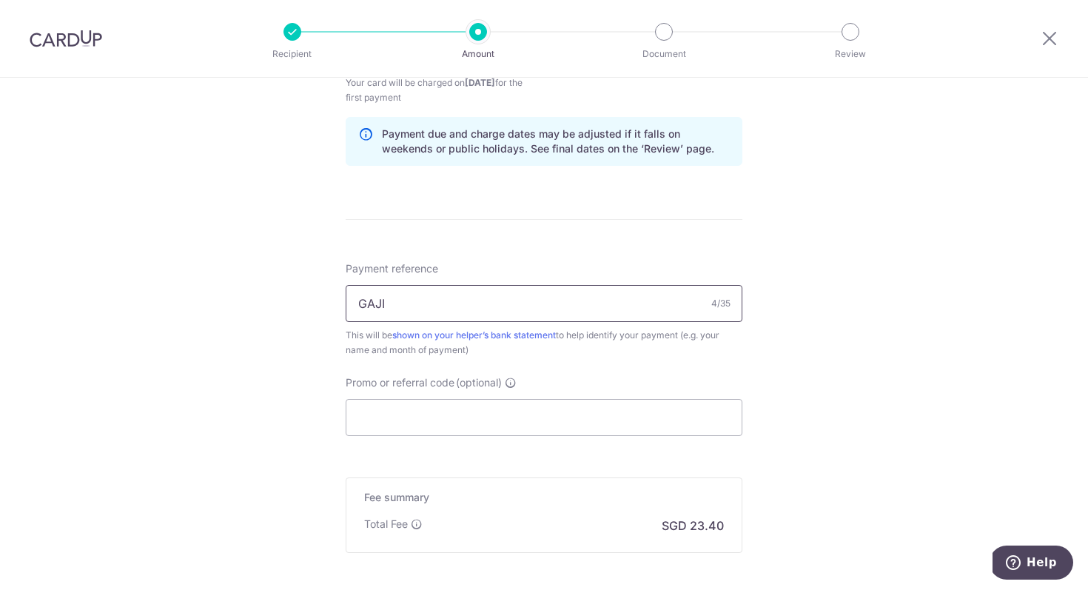
scroll to position [751, 0]
click at [611, 416] on input "Promo or referral code (optional)" at bounding box center [544, 415] width 397 height 37
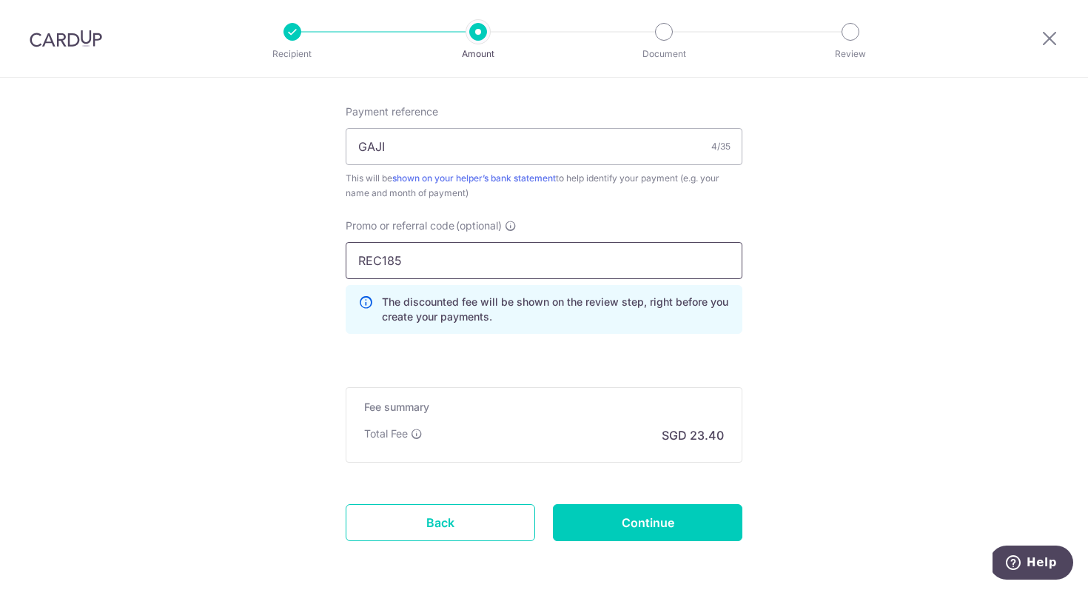
scroll to position [969, 0]
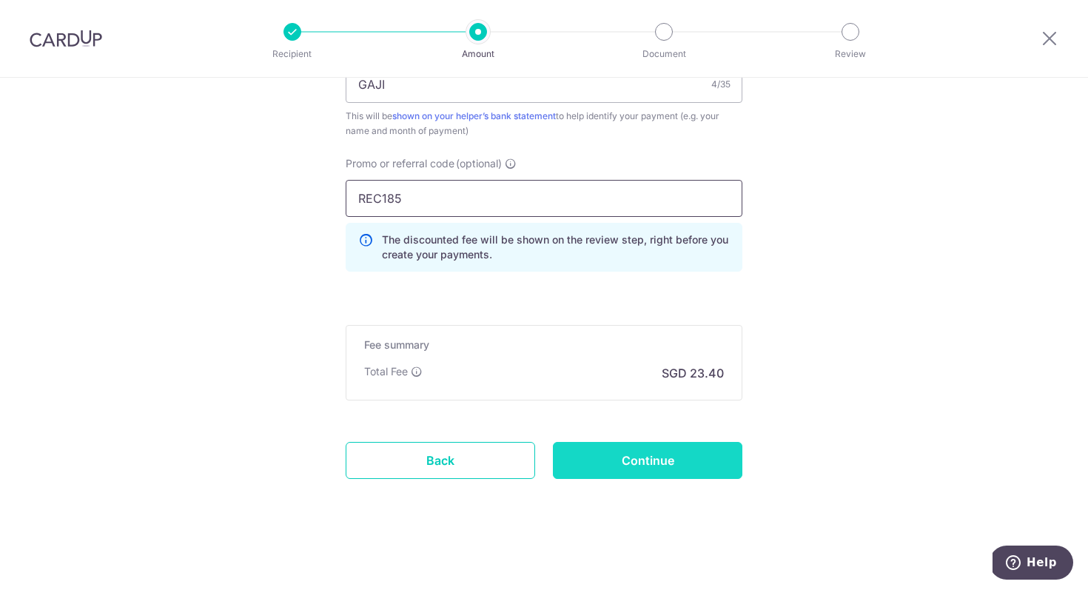
type input "REC185"
click at [661, 457] on input "Continue" at bounding box center [647, 460] width 189 height 37
type input "Create Schedule"
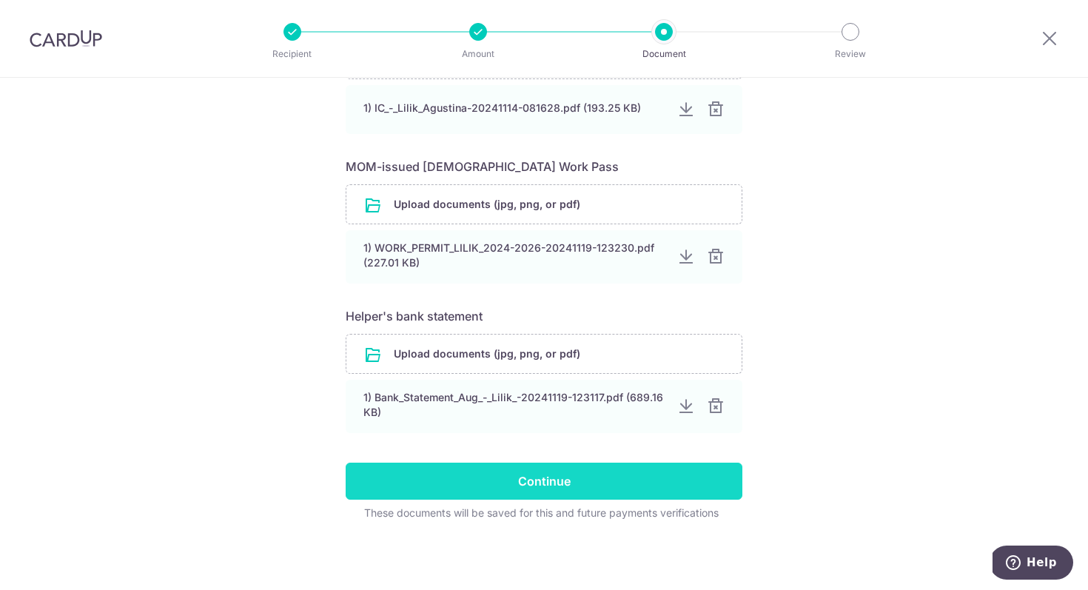
scroll to position [603, 0]
click at [600, 477] on input "Continue" at bounding box center [544, 480] width 397 height 37
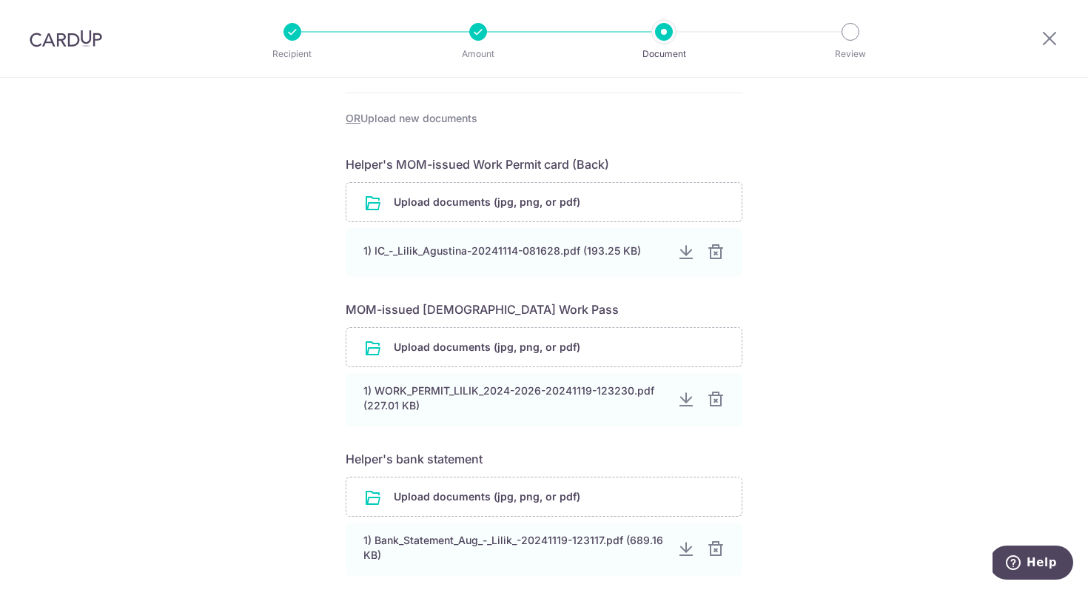
scroll to position [473, 0]
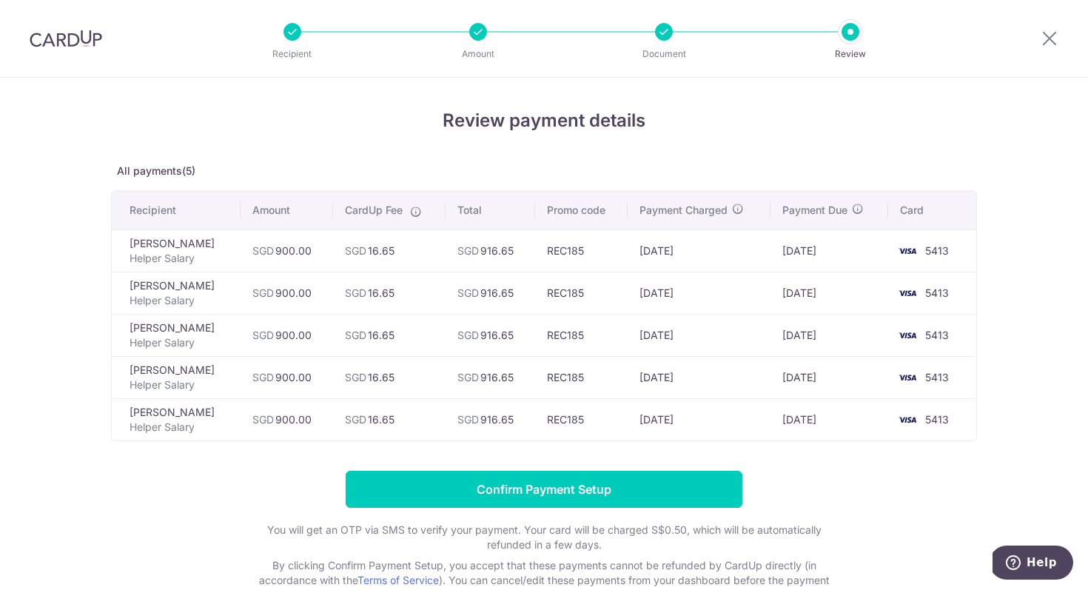
scroll to position [10, 0]
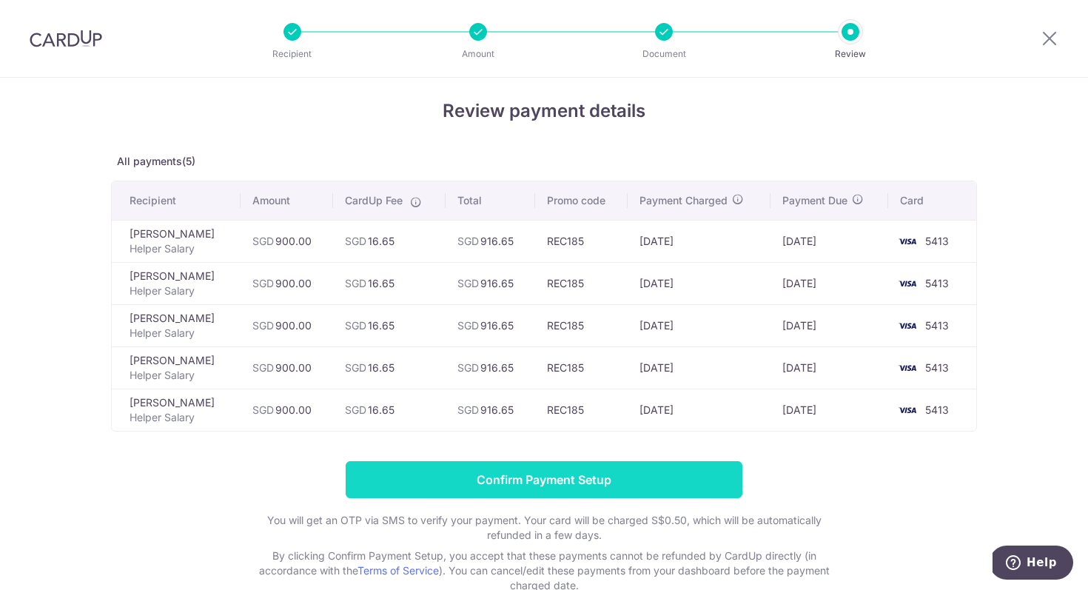
click at [647, 475] on input "Confirm Payment Setup" at bounding box center [544, 479] width 397 height 37
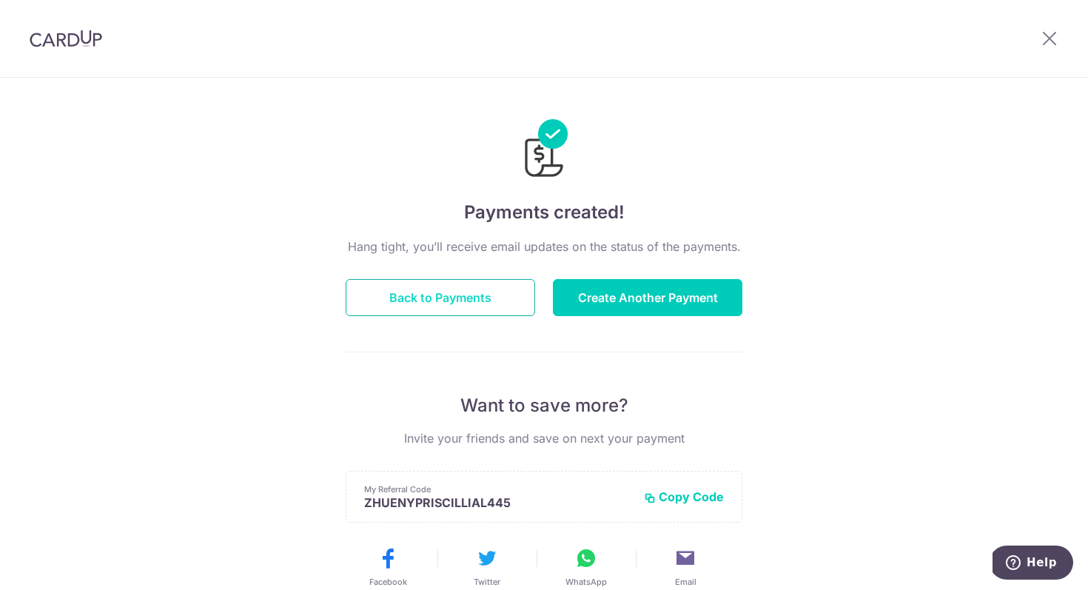
click at [494, 300] on button "Back to Payments" at bounding box center [440, 297] width 189 height 37
click at [462, 291] on button "Back to Payments" at bounding box center [440, 297] width 189 height 37
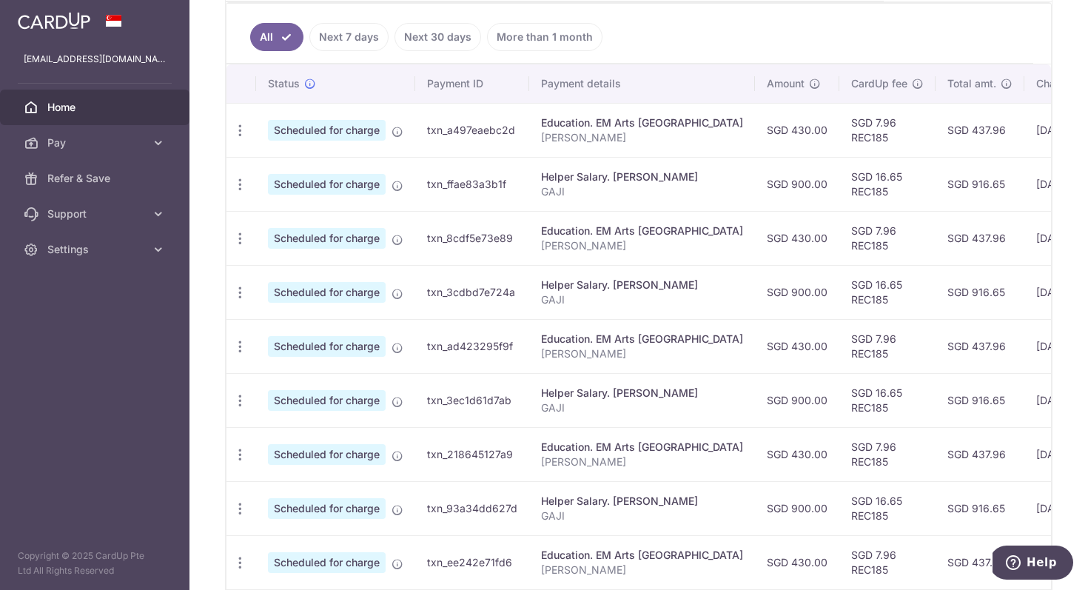
scroll to position [394, 0]
click at [240, 130] on icon "button" at bounding box center [240, 129] width 16 height 16
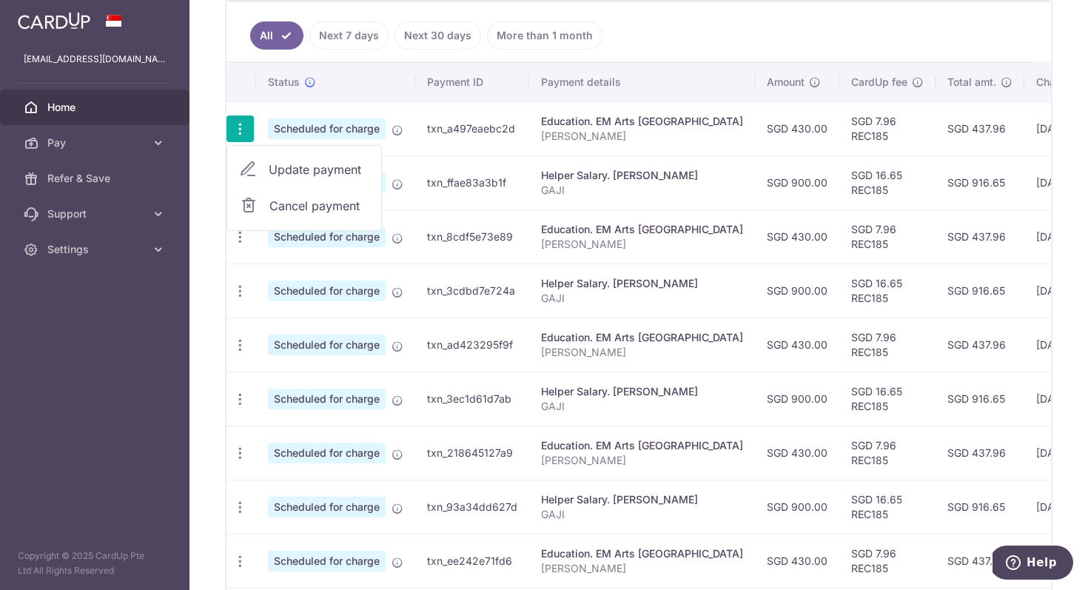
click at [278, 207] on span "Cancel payment" at bounding box center [318, 206] width 99 height 18
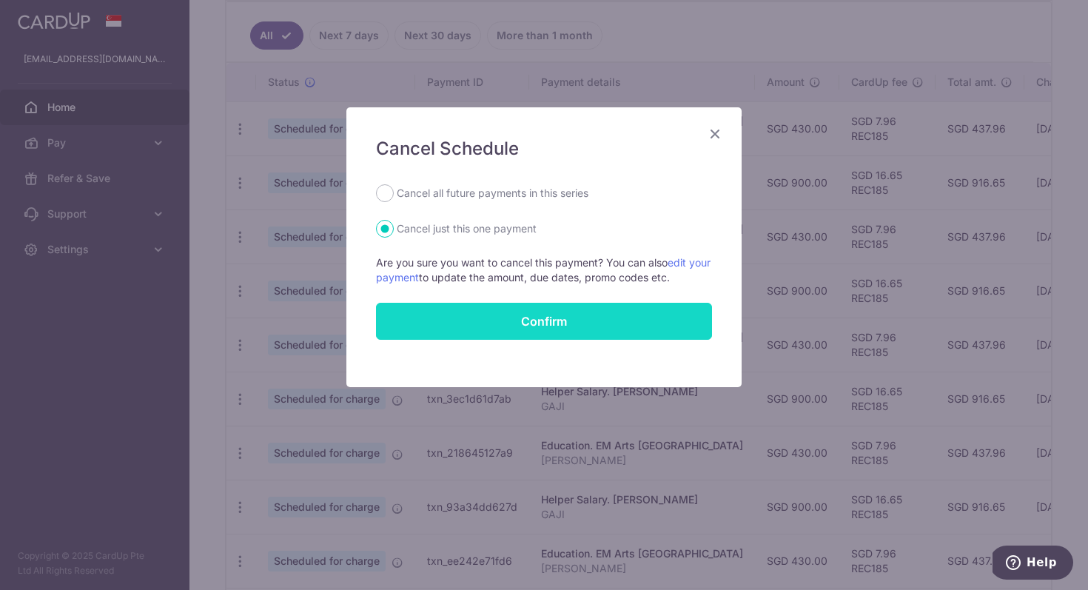
click at [525, 321] on button "Confirm" at bounding box center [544, 321] width 336 height 37
